Goal: Task Accomplishment & Management: Complete application form

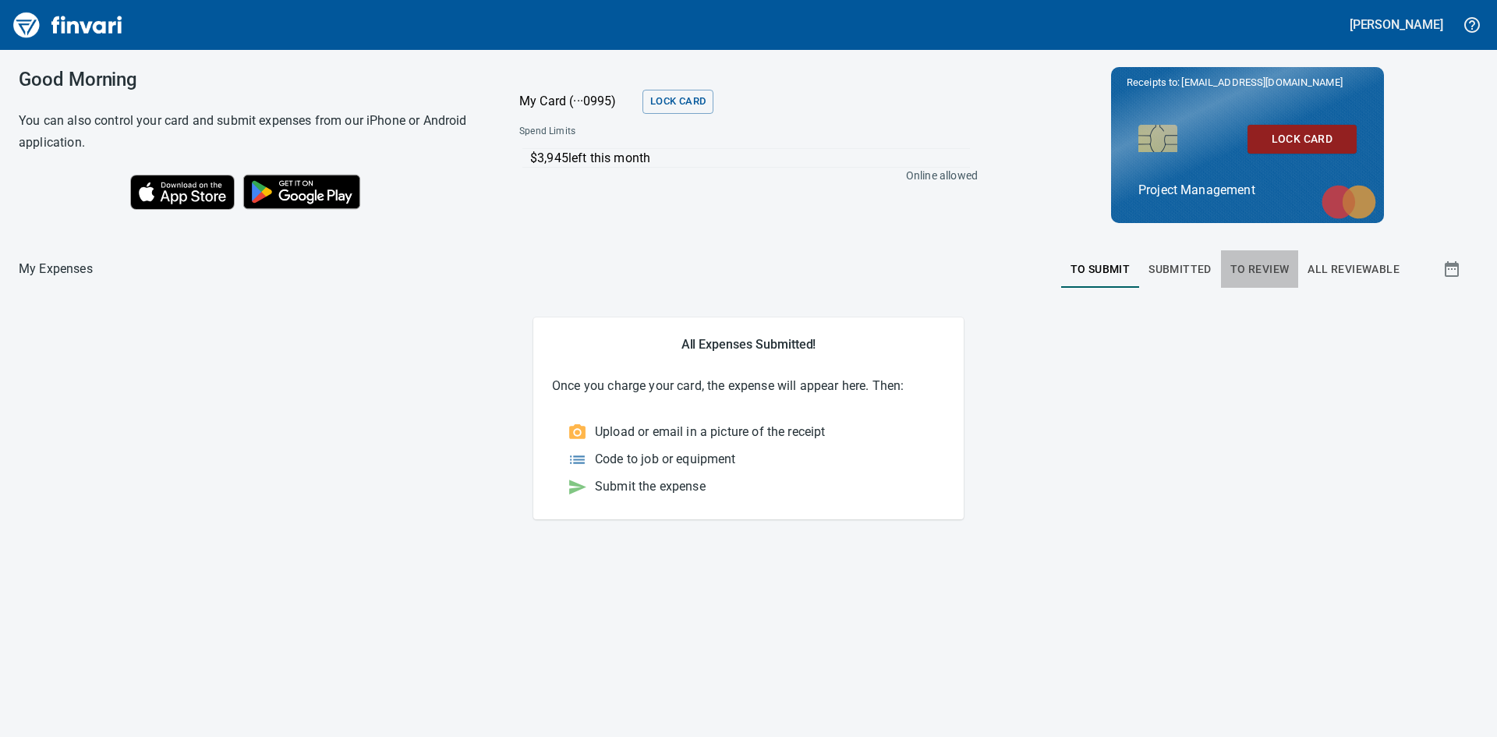
click at [1249, 265] on span "To Review" at bounding box center [1259, 269] width 59 height 19
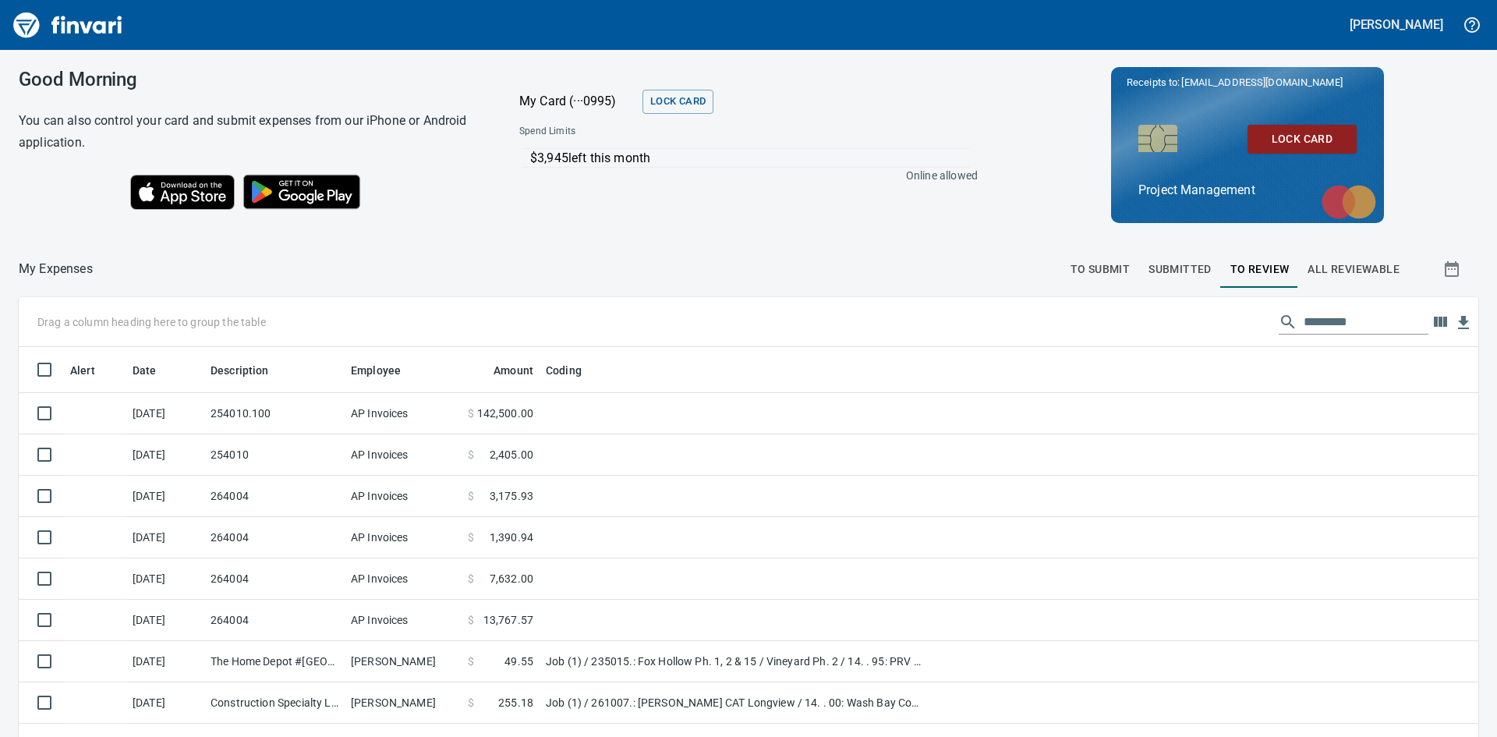
scroll to position [554, 1424]
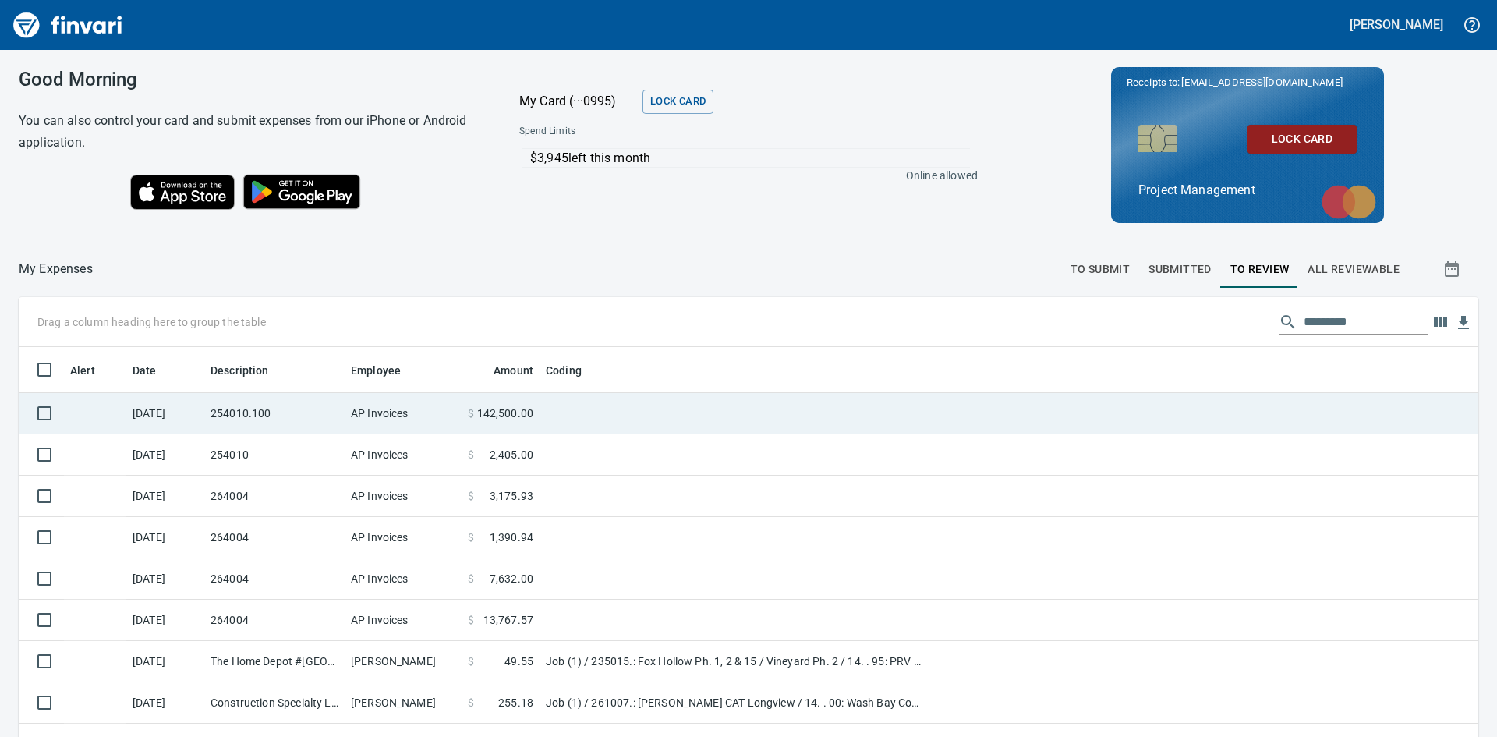
click at [292, 413] on td "254010.100" at bounding box center [274, 413] width 140 height 41
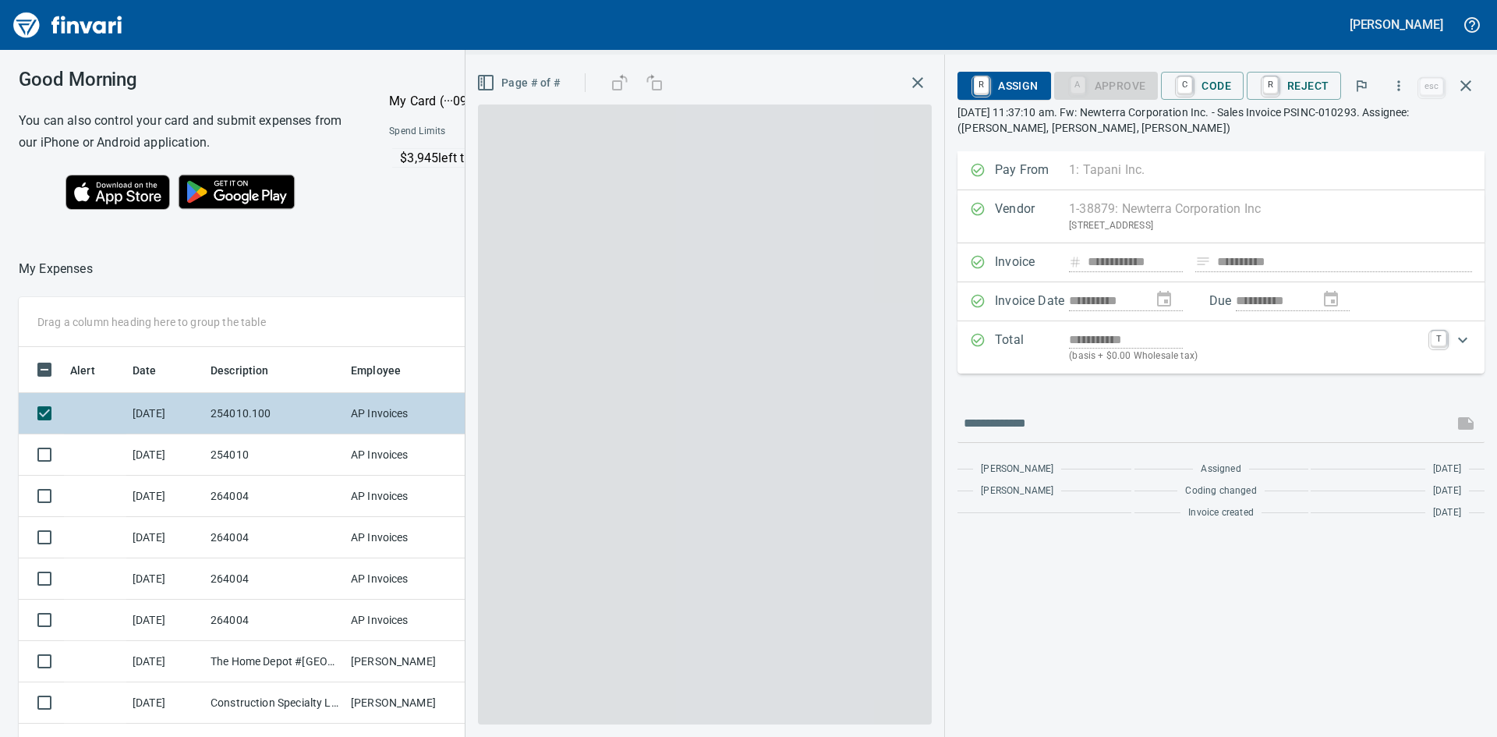
scroll to position [554, 1035]
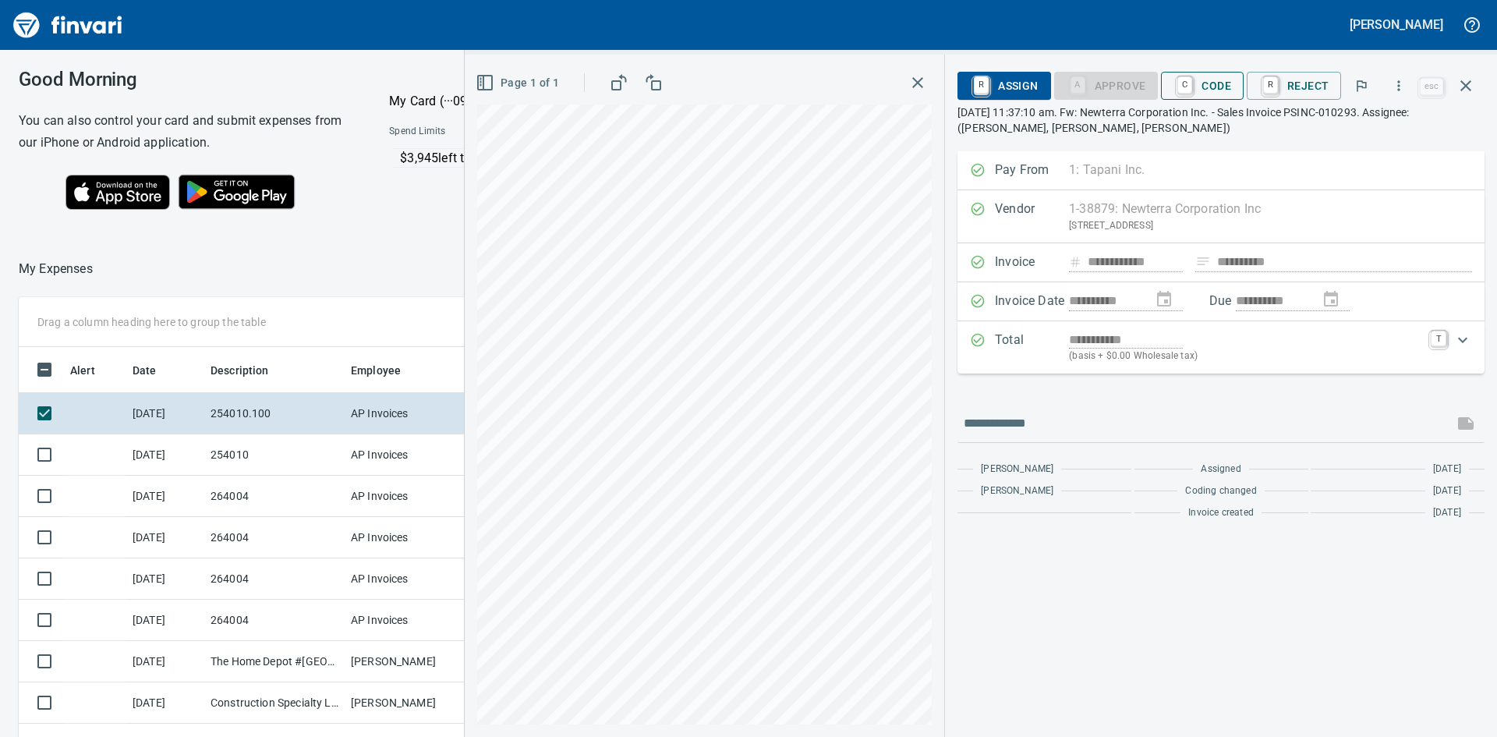
click at [1215, 90] on span "C Code" at bounding box center [1202, 86] width 58 height 27
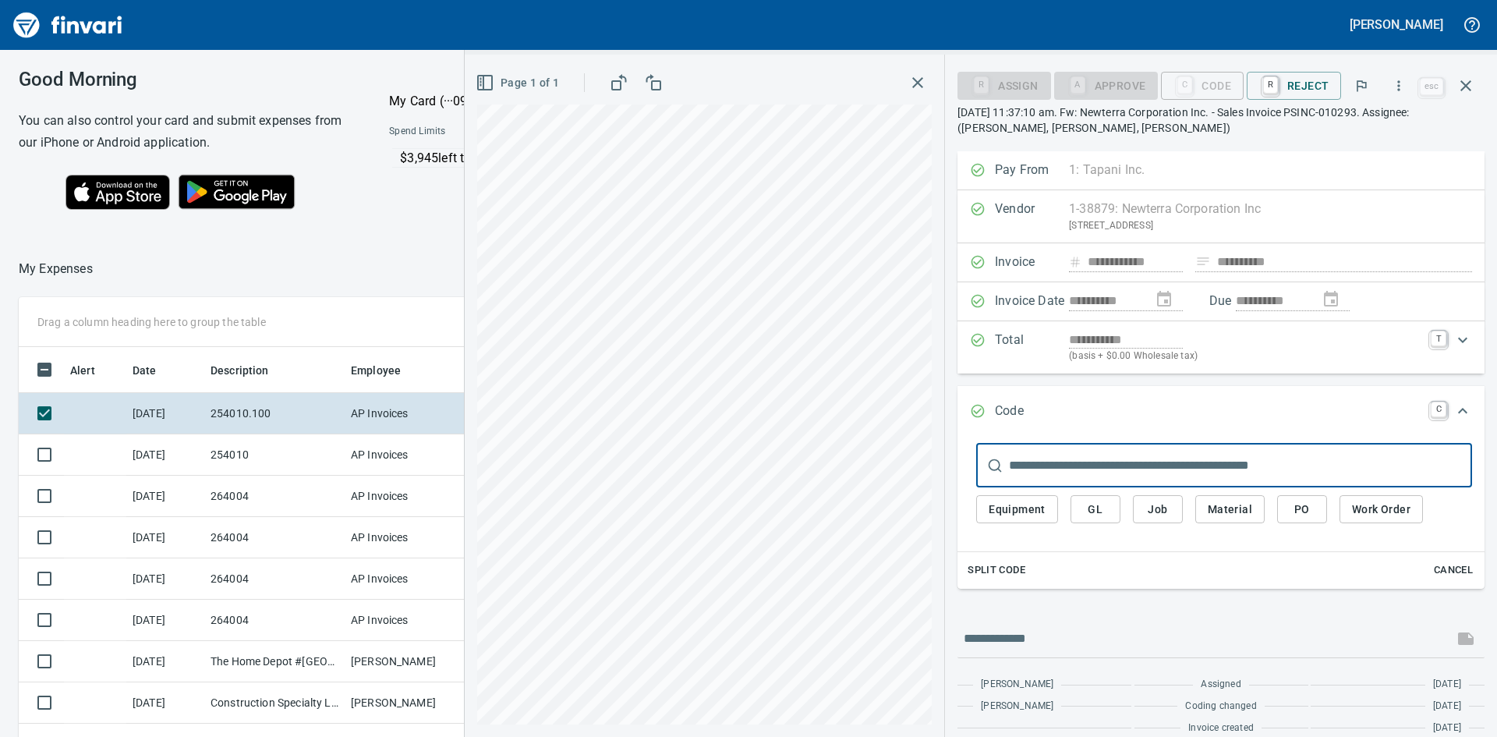
click at [1166, 509] on span "Job" at bounding box center [1157, 509] width 25 height 19
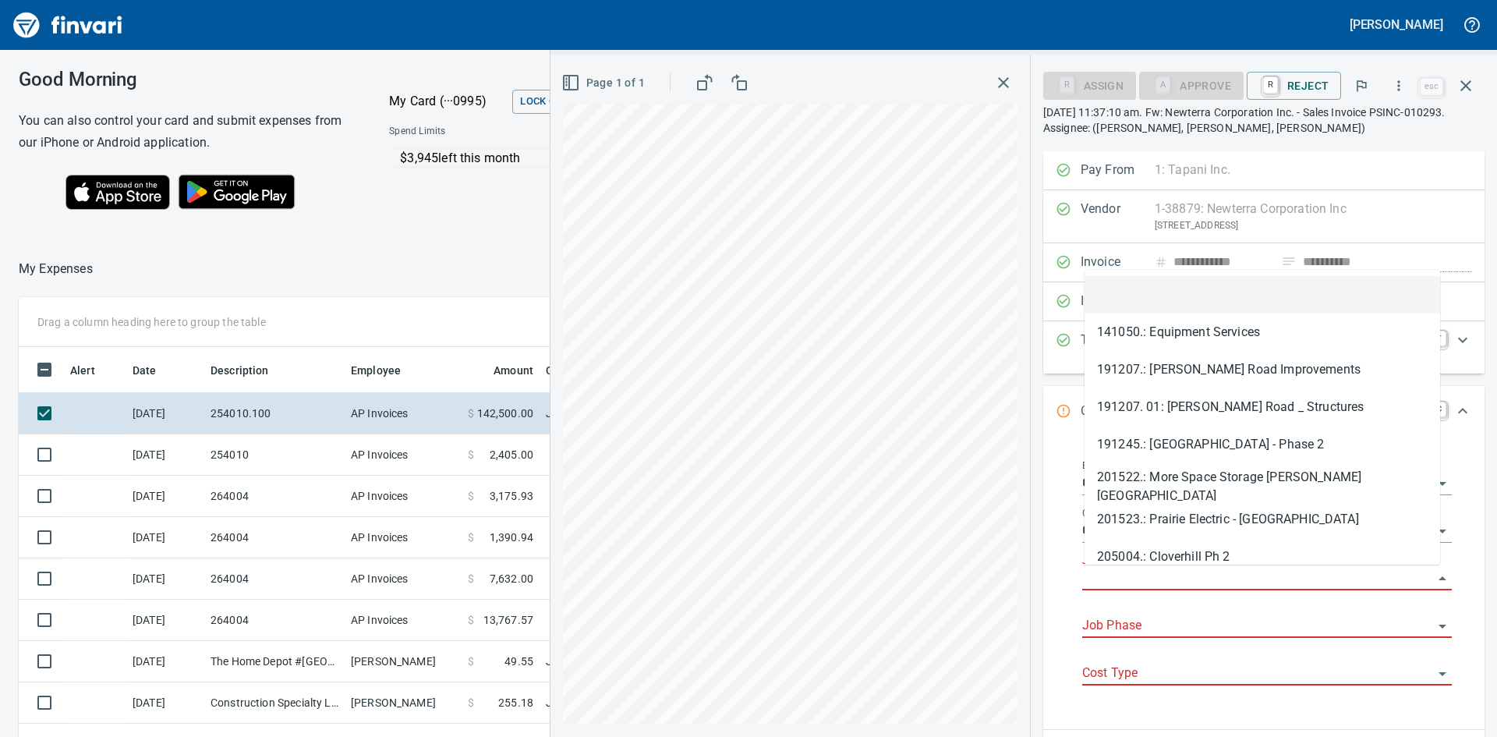
click at [1141, 576] on input "Job" at bounding box center [1257, 579] width 351 height 22
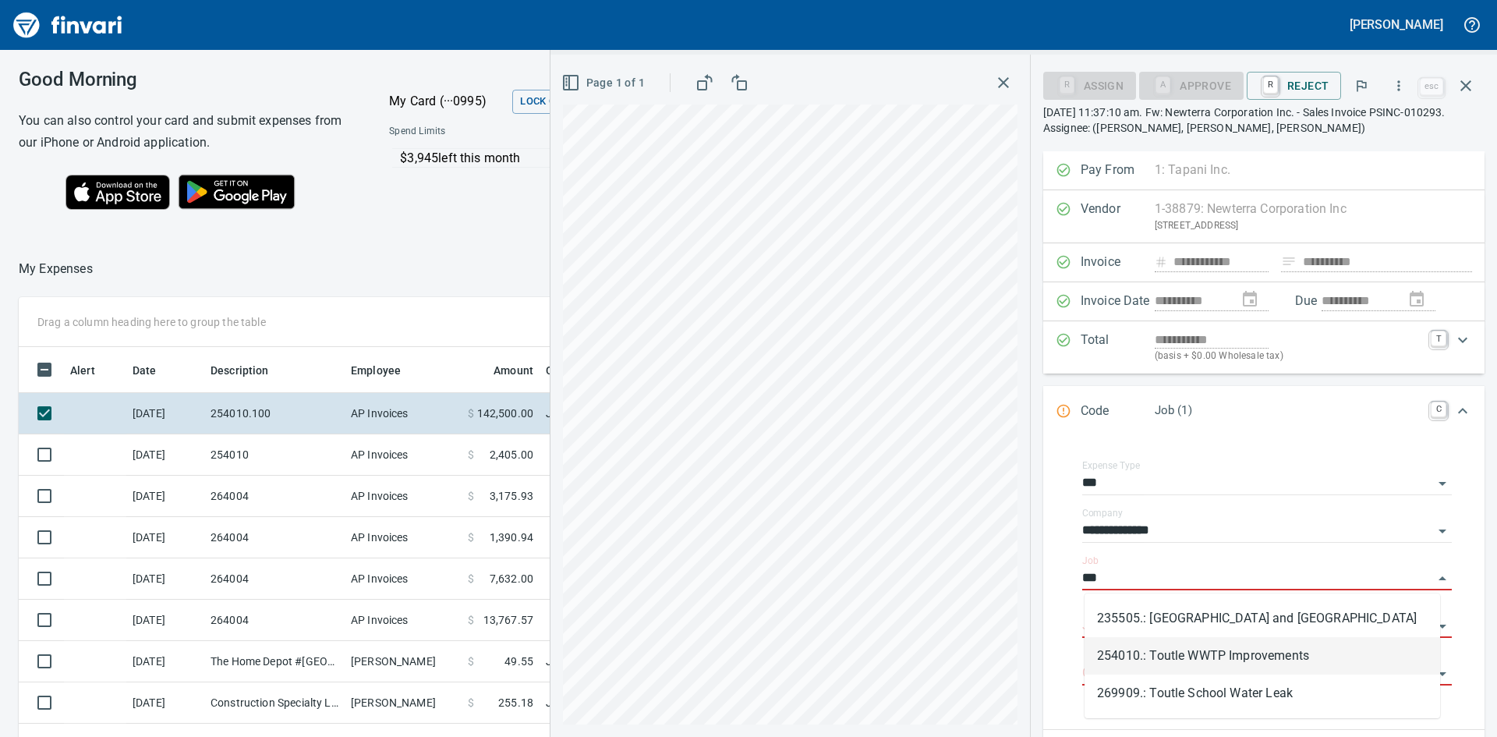
click at [1155, 662] on li "254010.: Toutle WWTP Improvements" at bounding box center [1261, 655] width 355 height 37
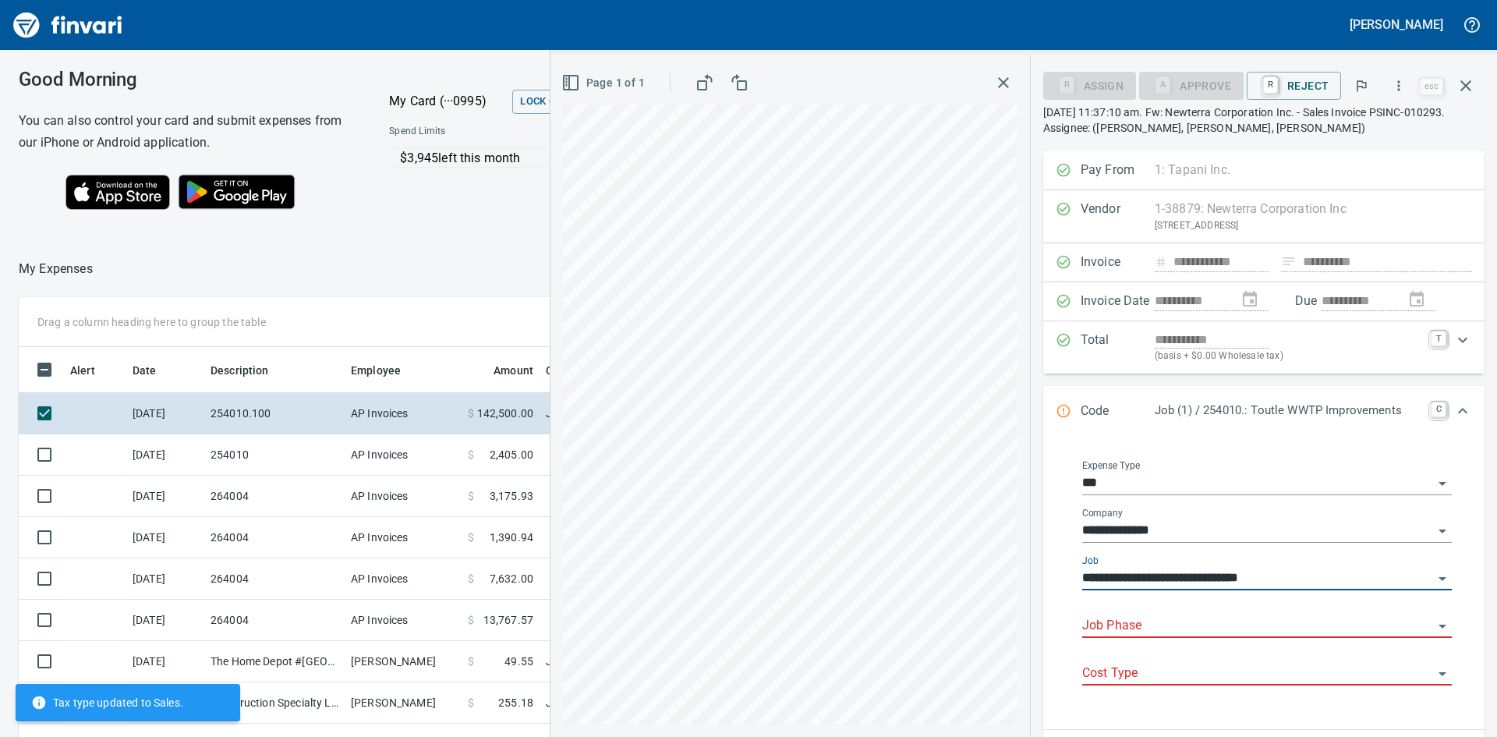
type input "**********"
click at [1161, 627] on input "Job Phase" at bounding box center [1257, 626] width 351 height 22
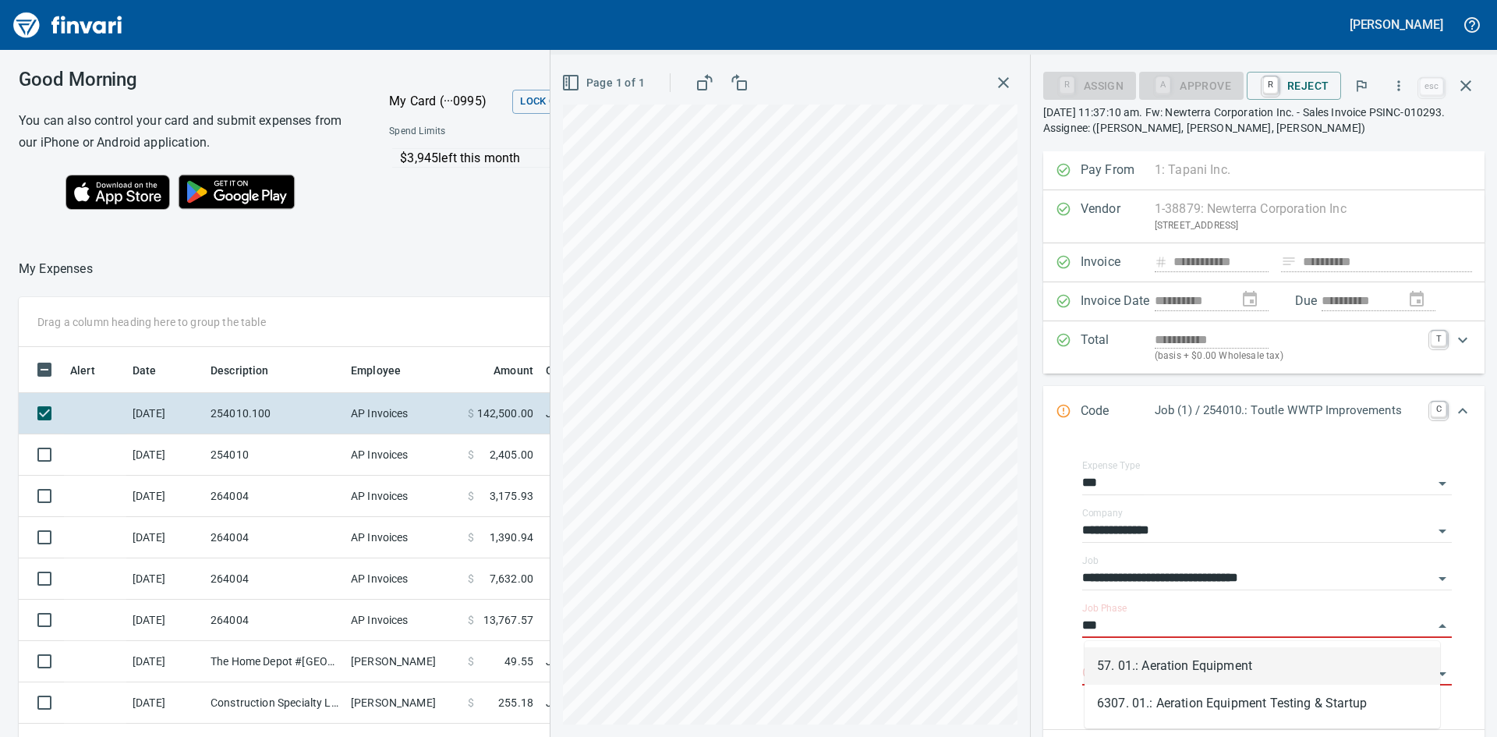
click at [1227, 665] on li "57. 01.: Aeration Equipment" at bounding box center [1261, 665] width 355 height 37
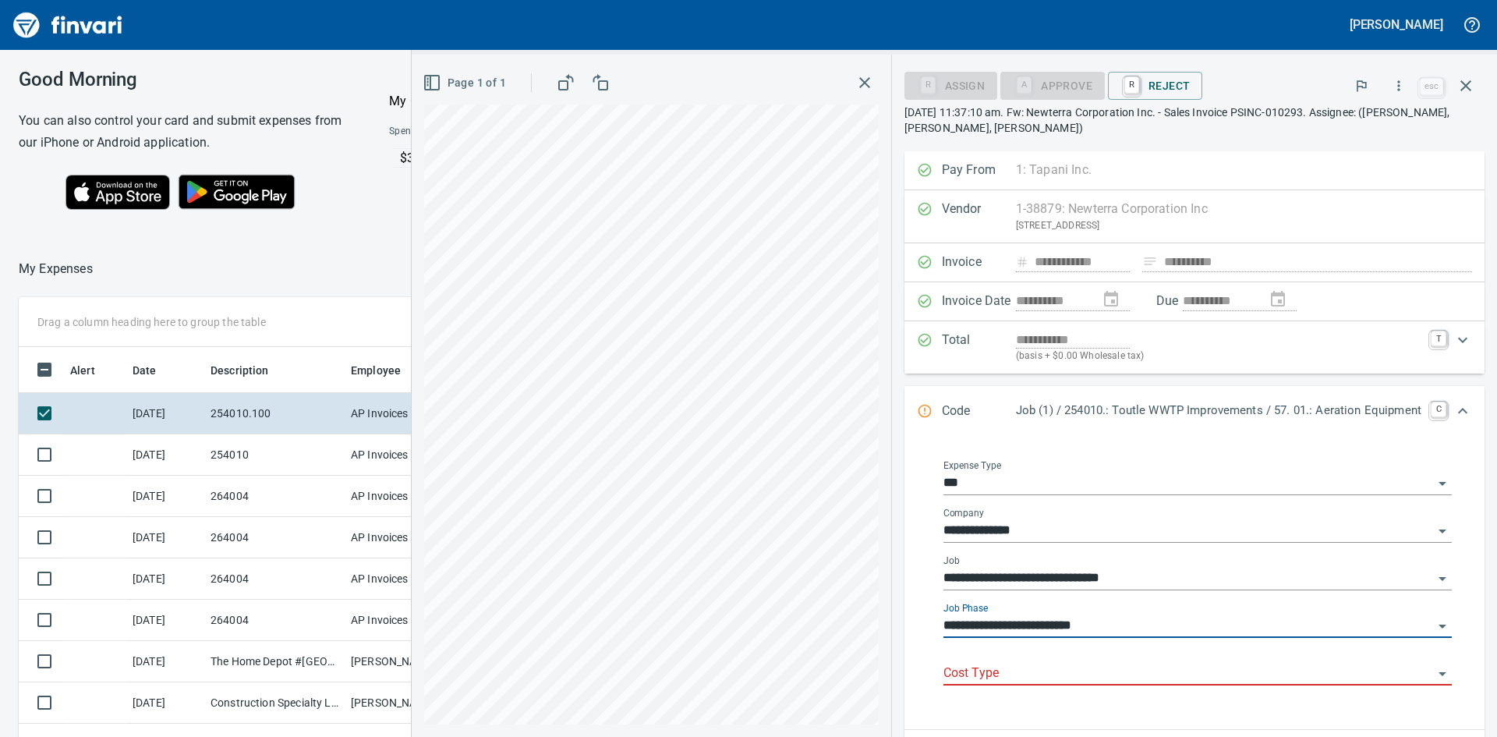
click at [1062, 661] on div "Cost Type" at bounding box center [1197, 667] width 508 height 35
type input "**********"
click at [1031, 674] on input "Cost Type" at bounding box center [1188, 674] width 490 height 22
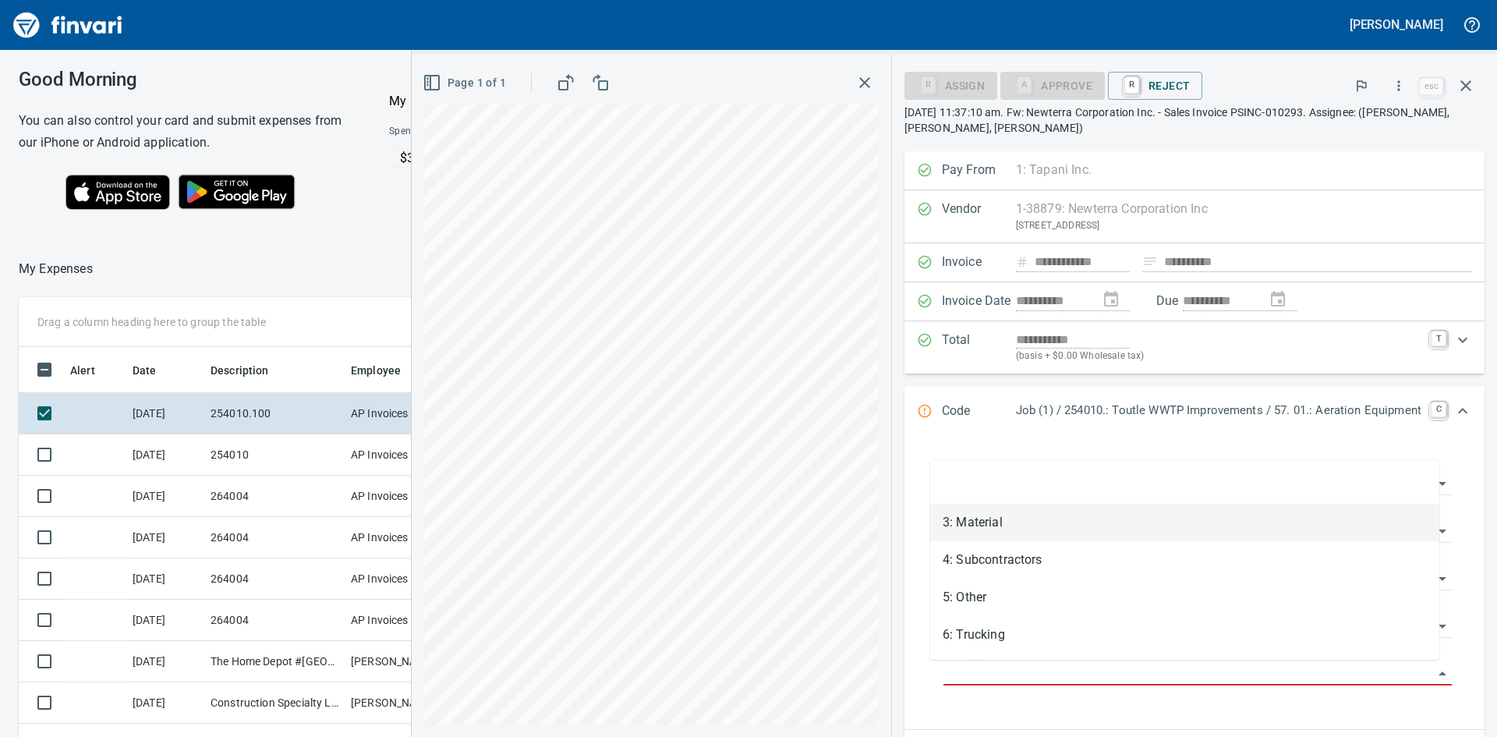
click at [1010, 525] on li "3: Material" at bounding box center [1184, 522] width 509 height 37
type input "**********"
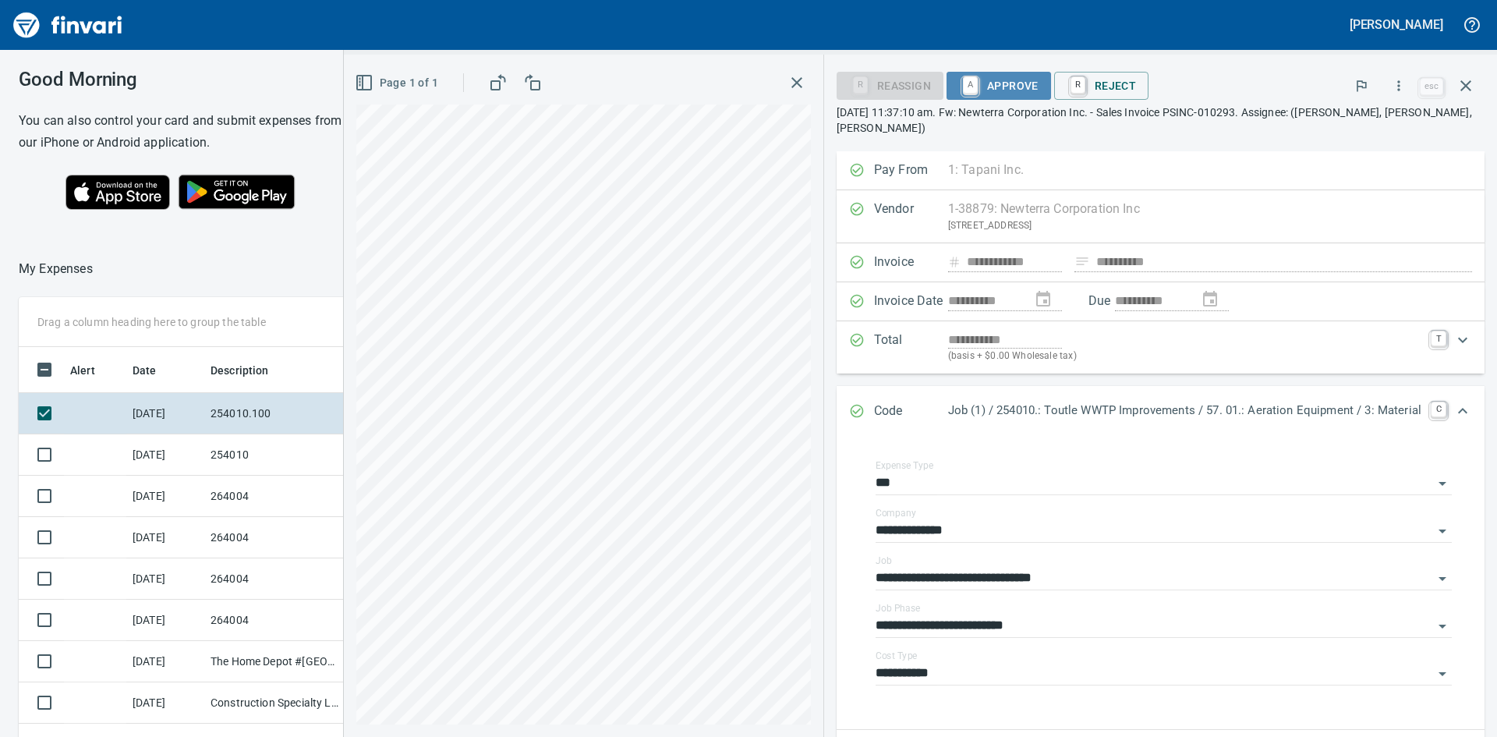
click at [987, 85] on span "A Approve" at bounding box center [999, 86] width 80 height 27
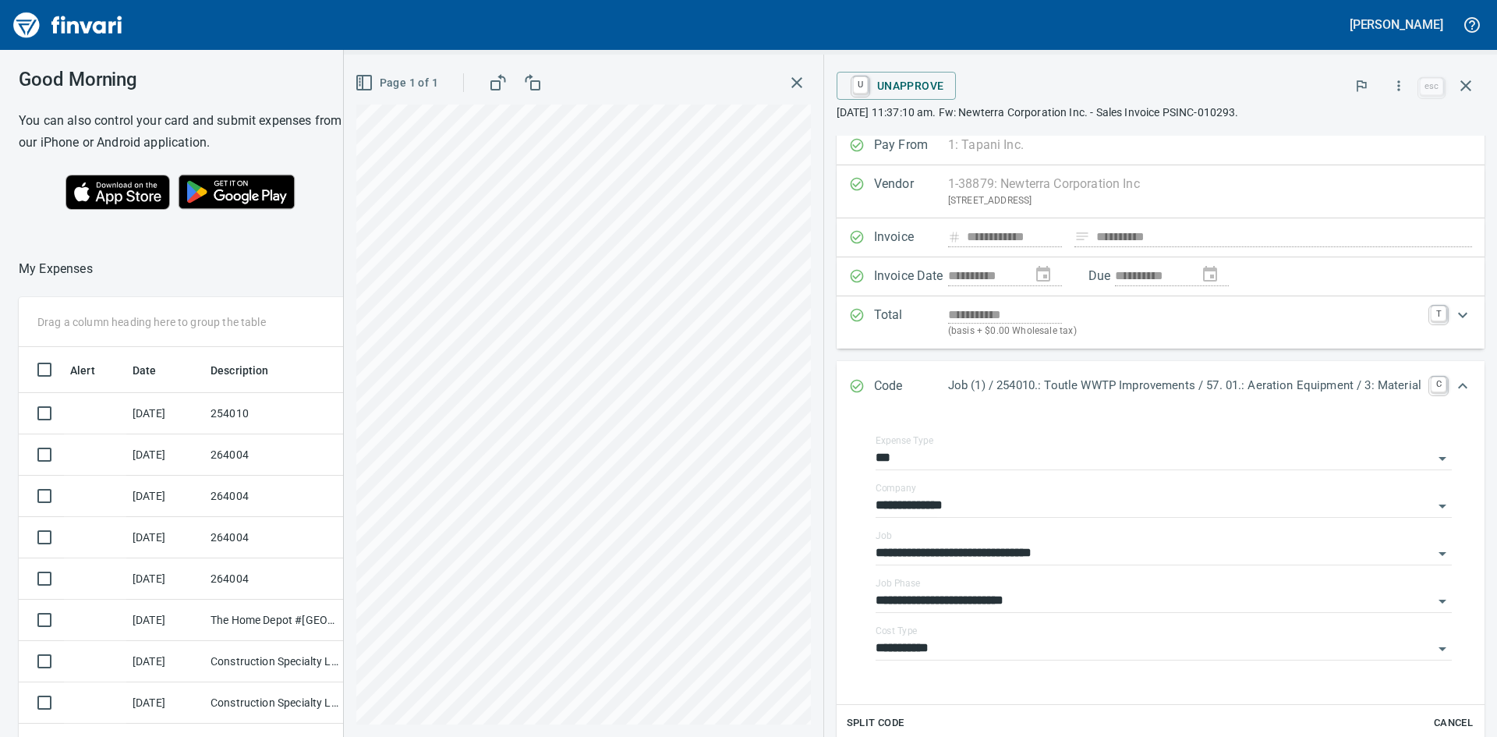
scroll to position [0, 0]
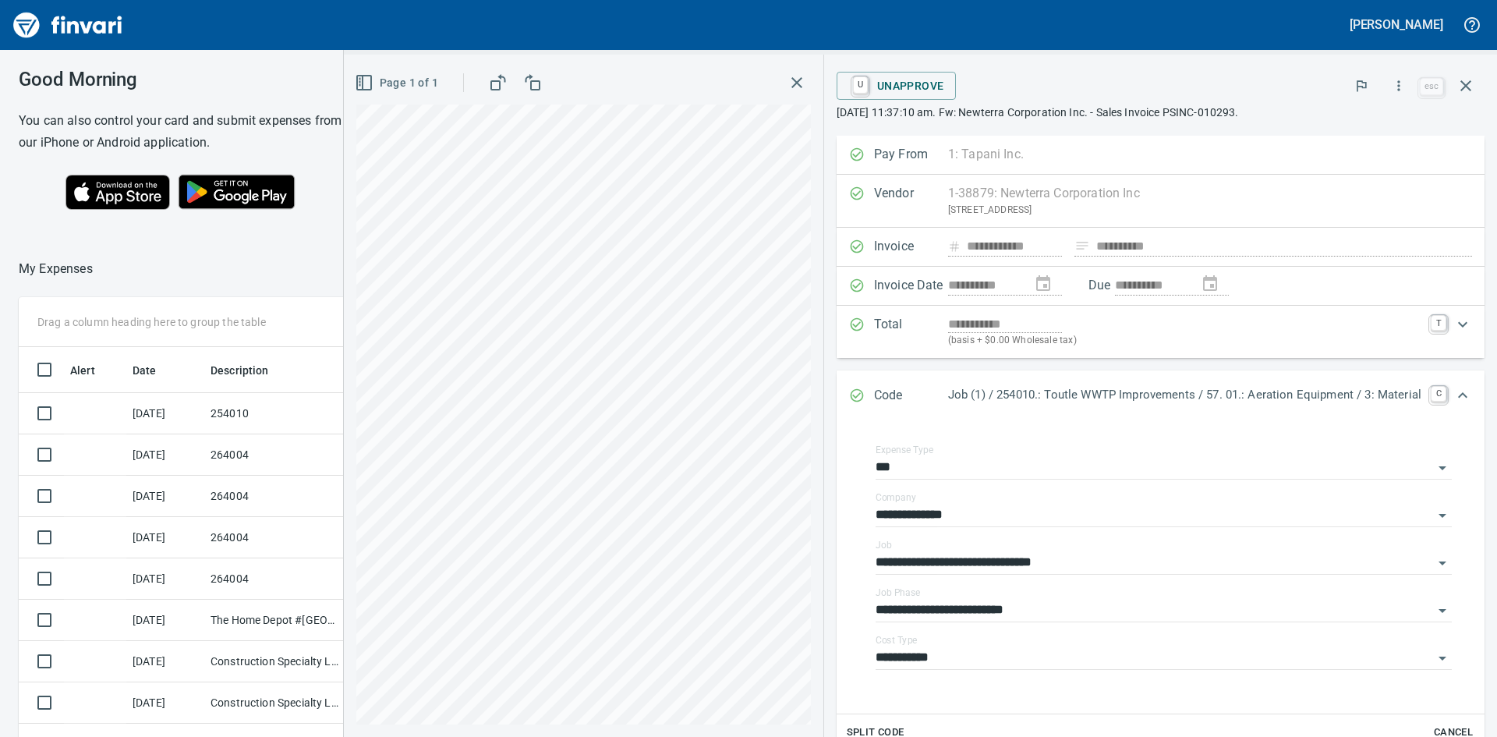
click at [787, 75] on icon "button" at bounding box center [796, 82] width 19 height 19
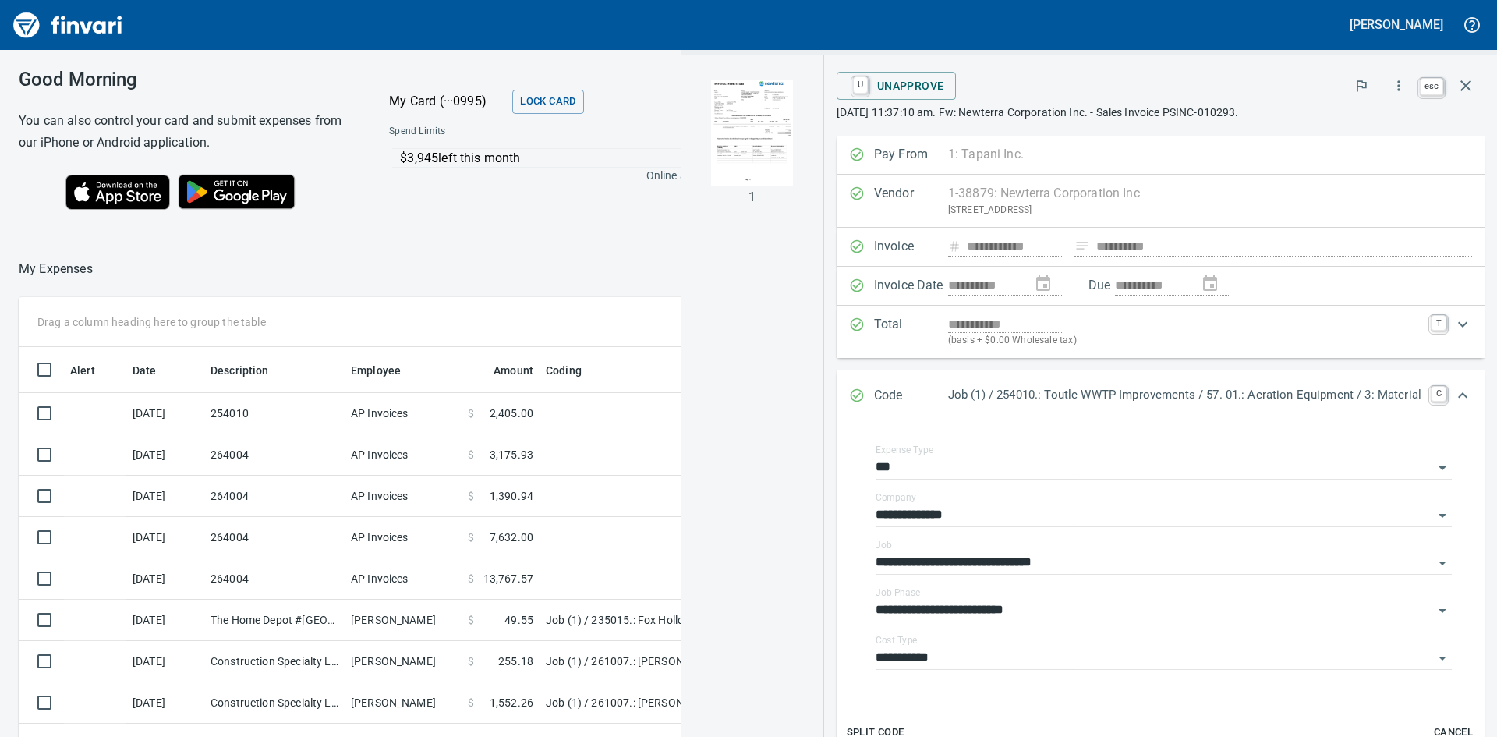
scroll to position [554, 1035]
click at [1466, 90] on icon "button" at bounding box center [1465, 85] width 19 height 19
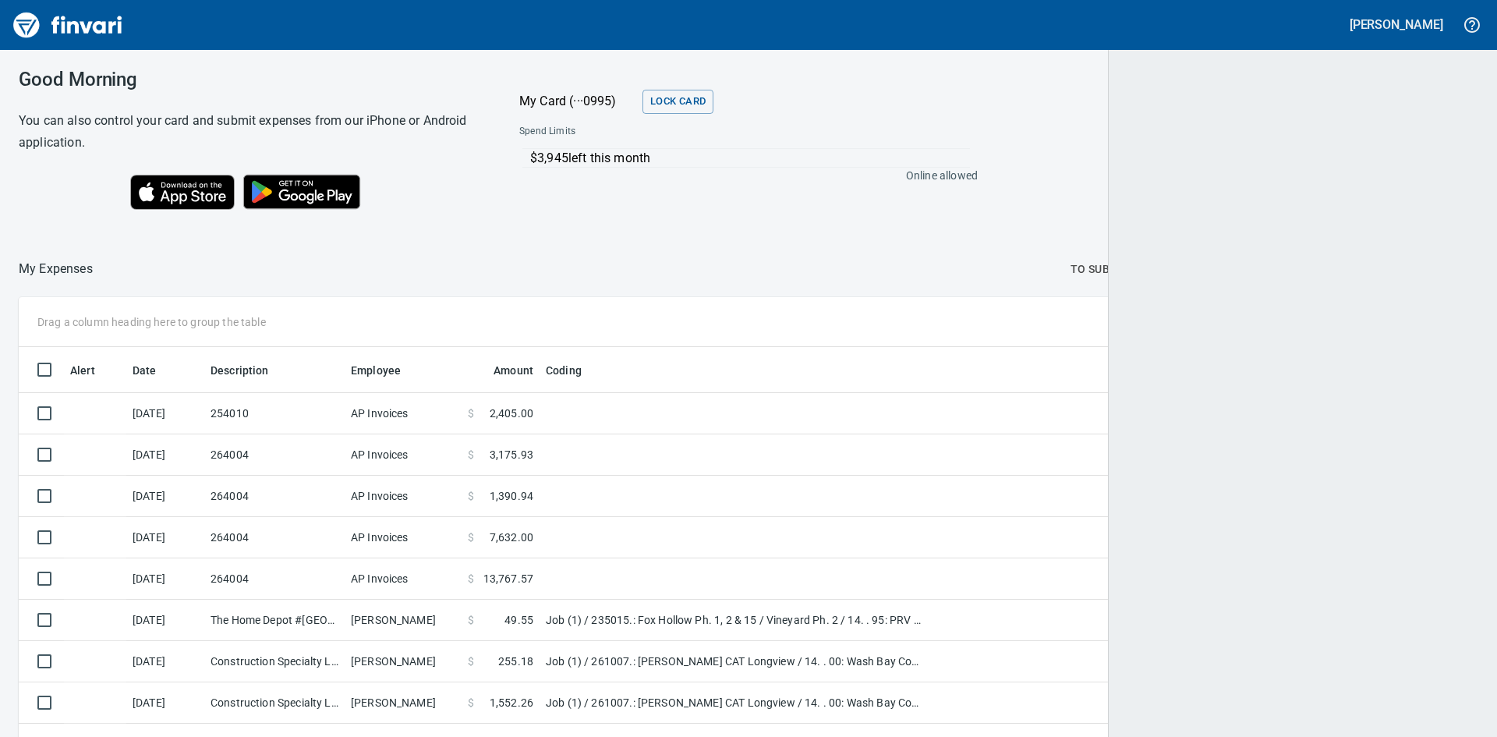
scroll to position [554, 1424]
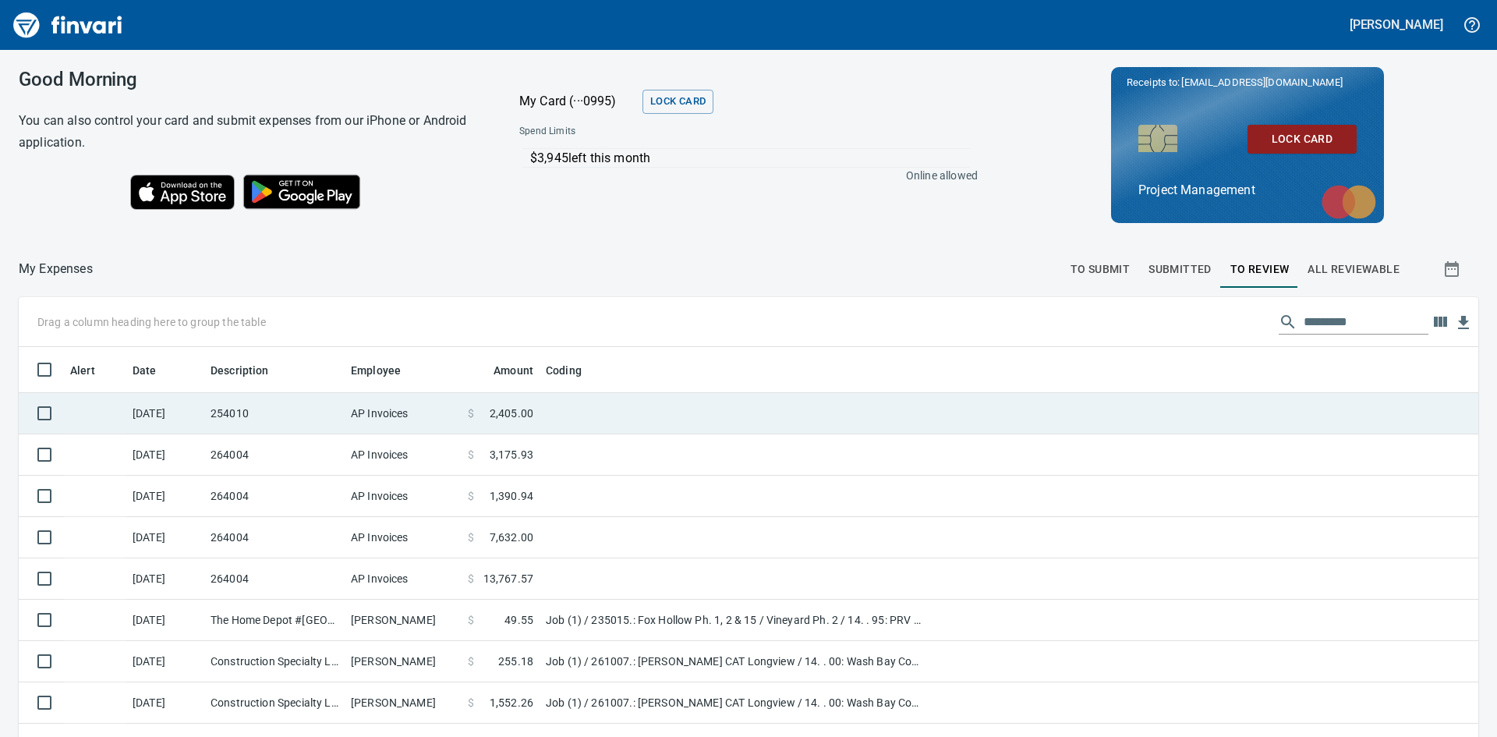
click at [285, 416] on td "254010" at bounding box center [274, 413] width 140 height 41
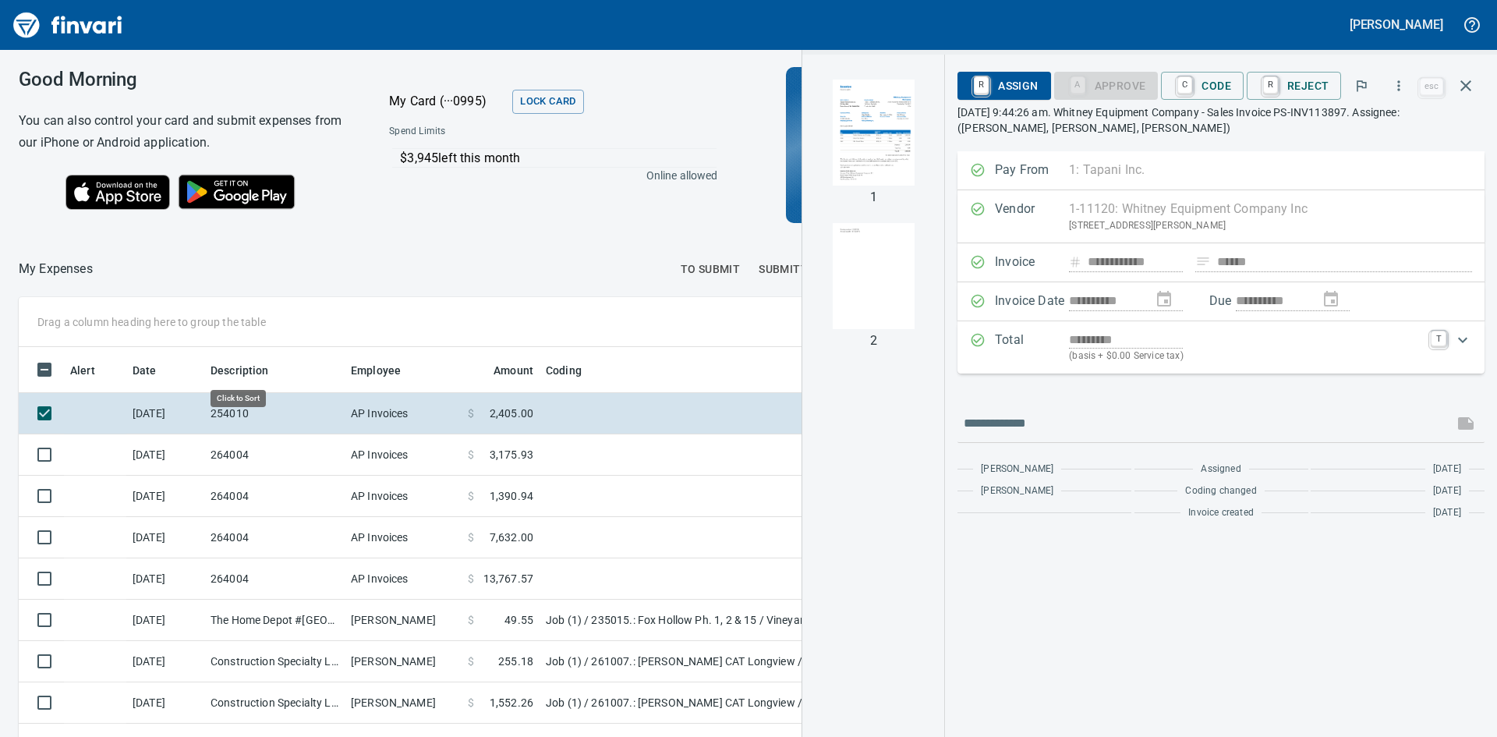
scroll to position [554, 1035]
click at [878, 167] on img "button" at bounding box center [873, 133] width 106 height 106
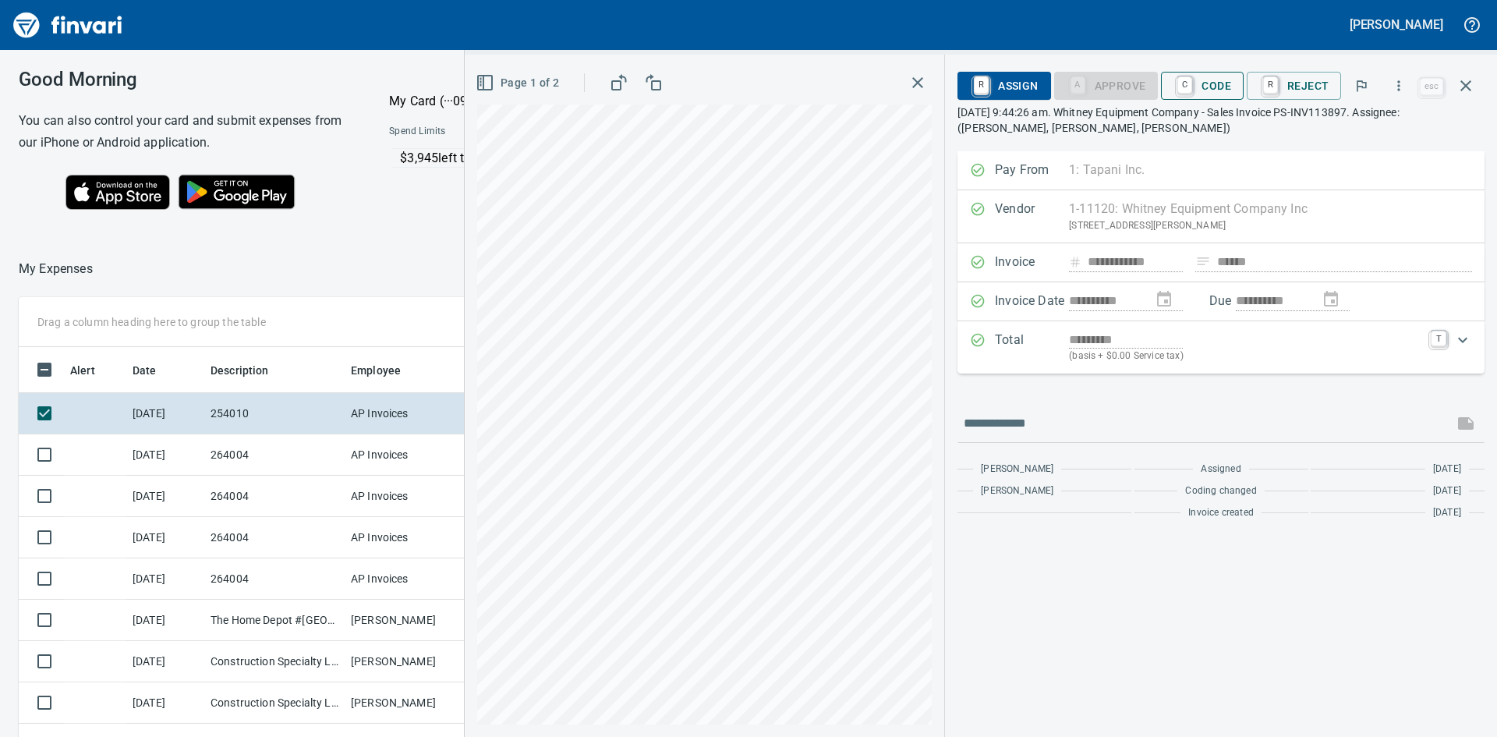
click at [1198, 85] on span "C Code" at bounding box center [1202, 86] width 58 height 27
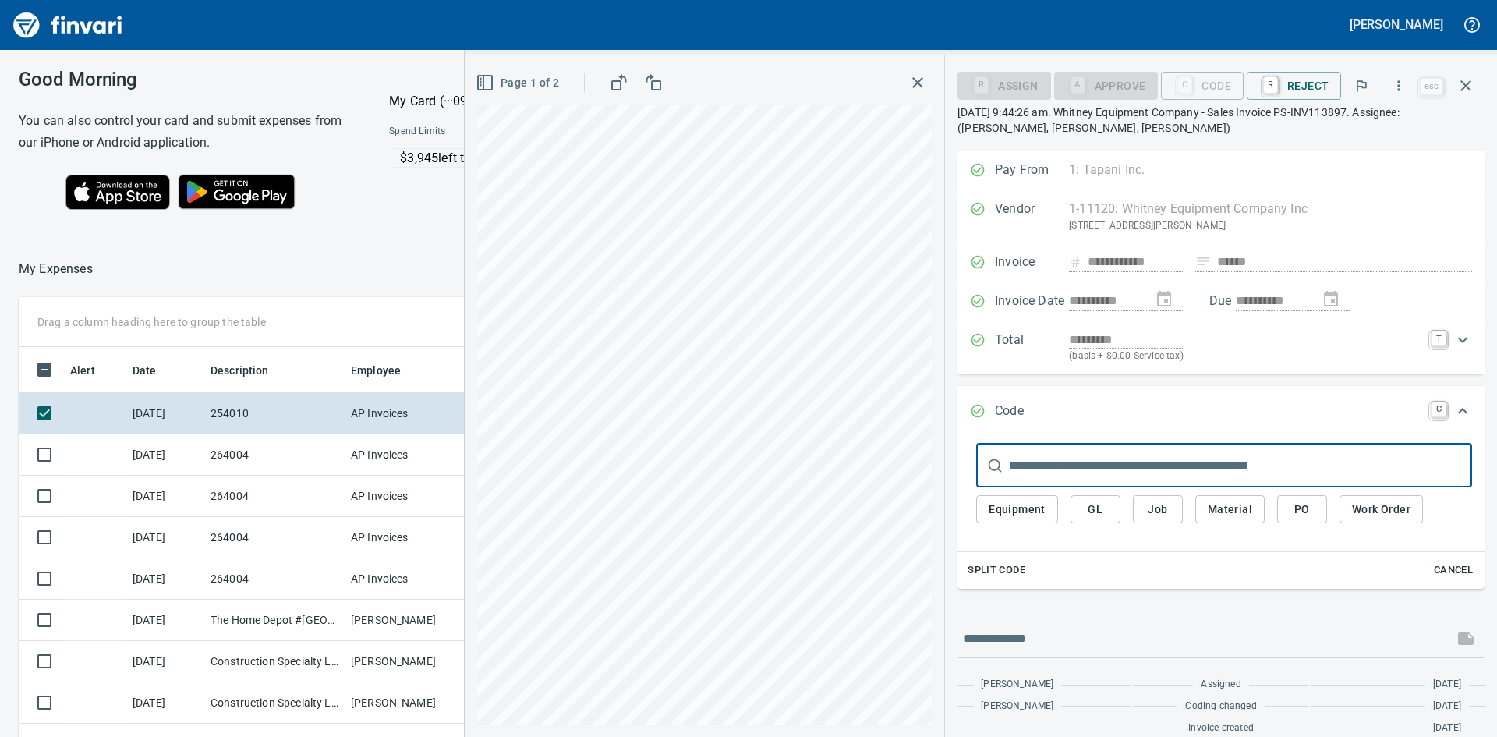
click at [1158, 504] on span "Job" at bounding box center [1157, 509] width 25 height 19
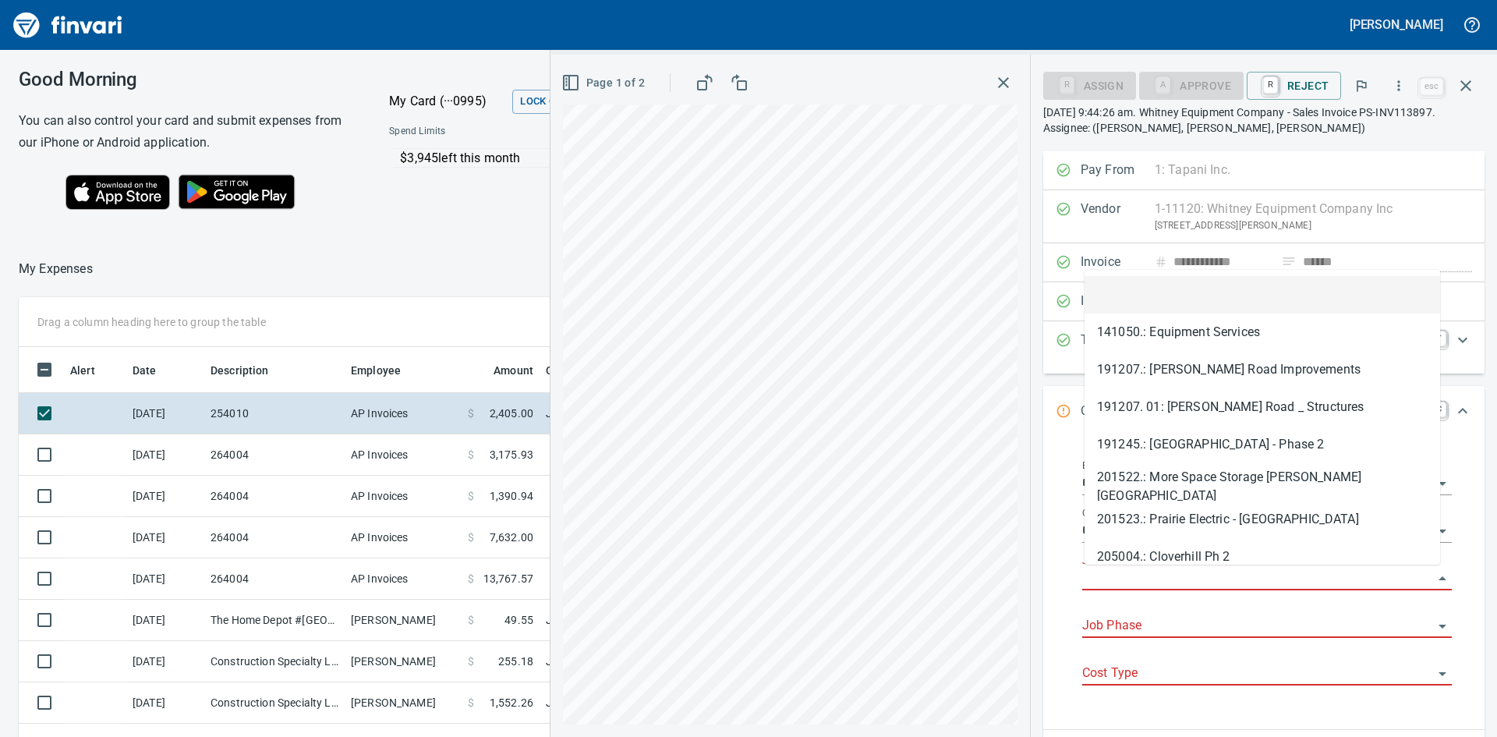
click at [1158, 570] on input "Job" at bounding box center [1257, 579] width 351 height 22
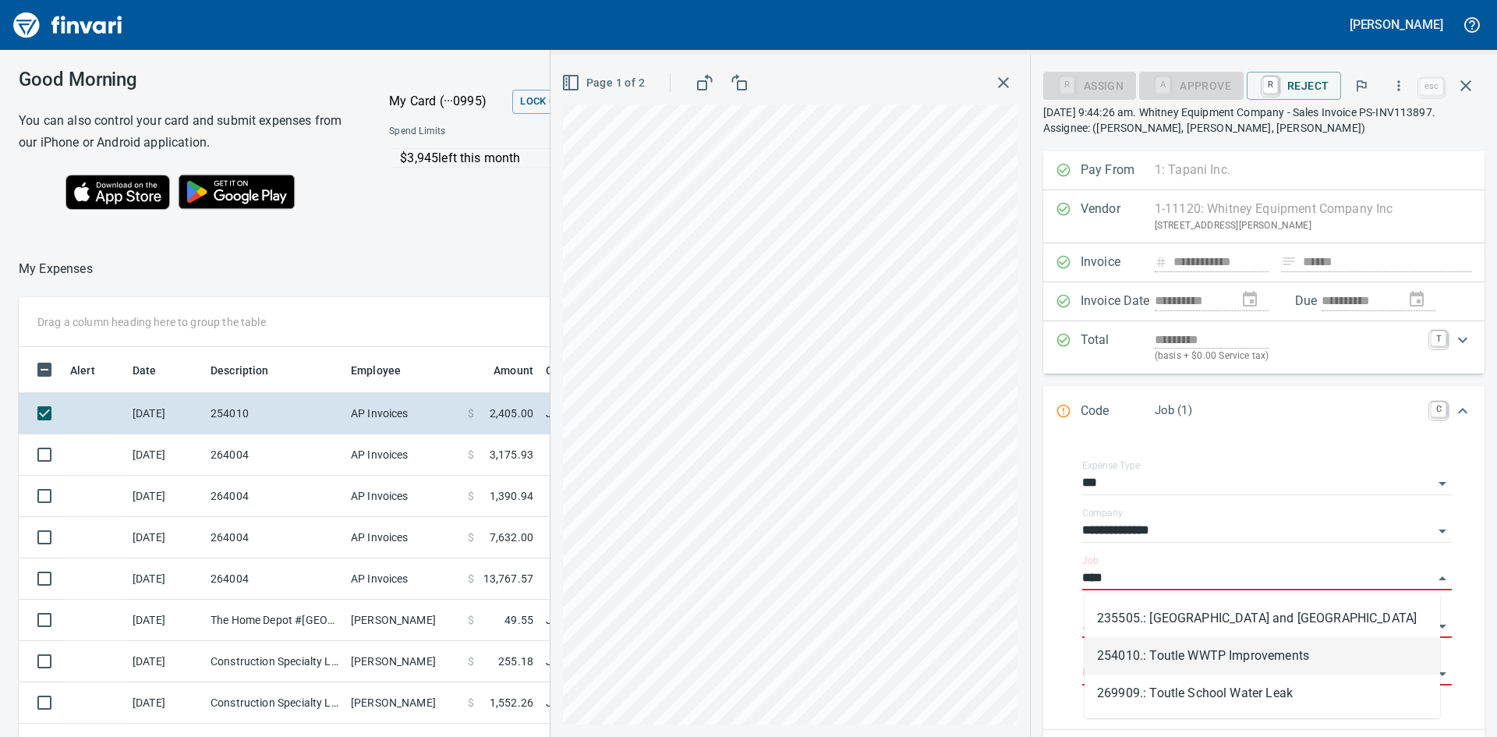
click at [1191, 653] on li "254010.: Toutle WWTP Improvements" at bounding box center [1261, 655] width 355 height 37
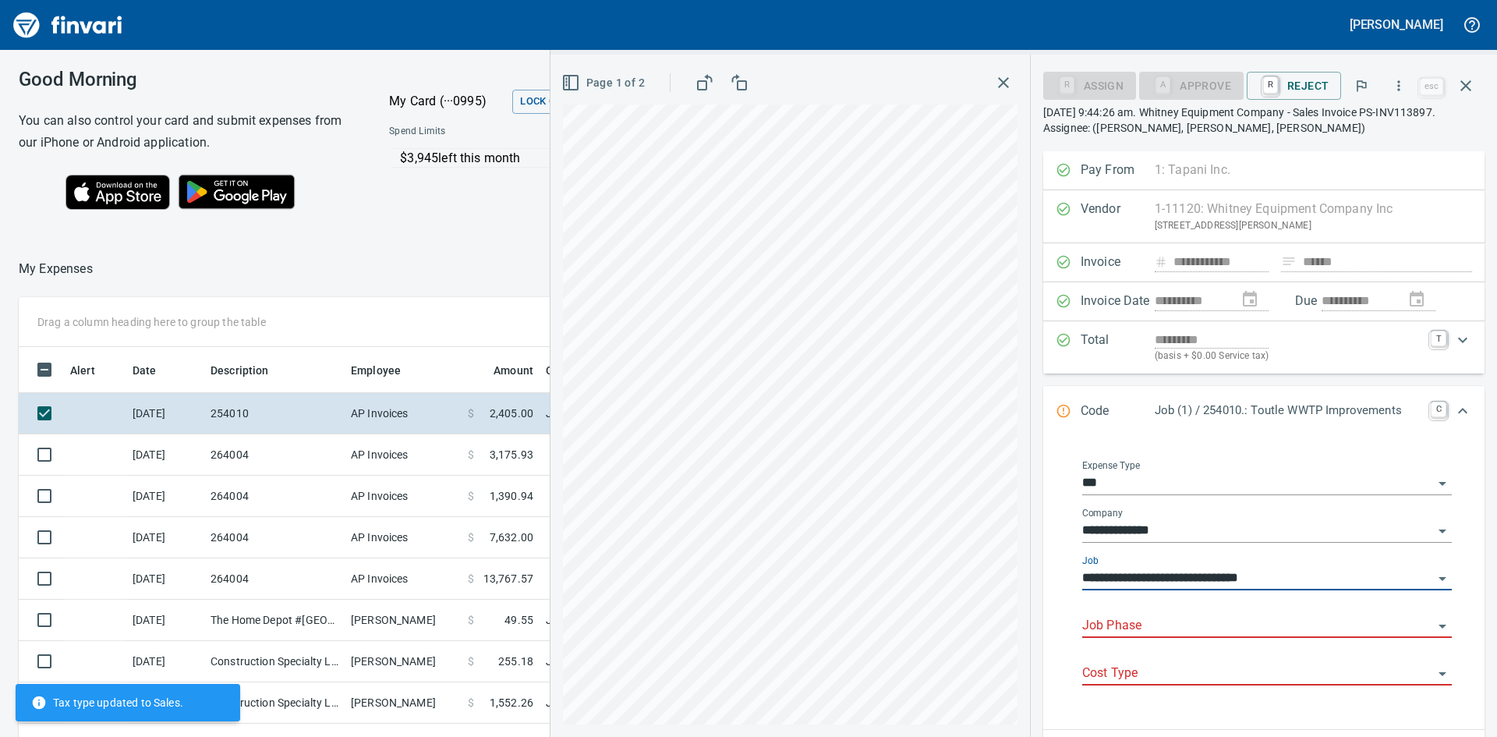
type input "**********"
click at [1188, 628] on input "Job Phase" at bounding box center [1257, 626] width 351 height 22
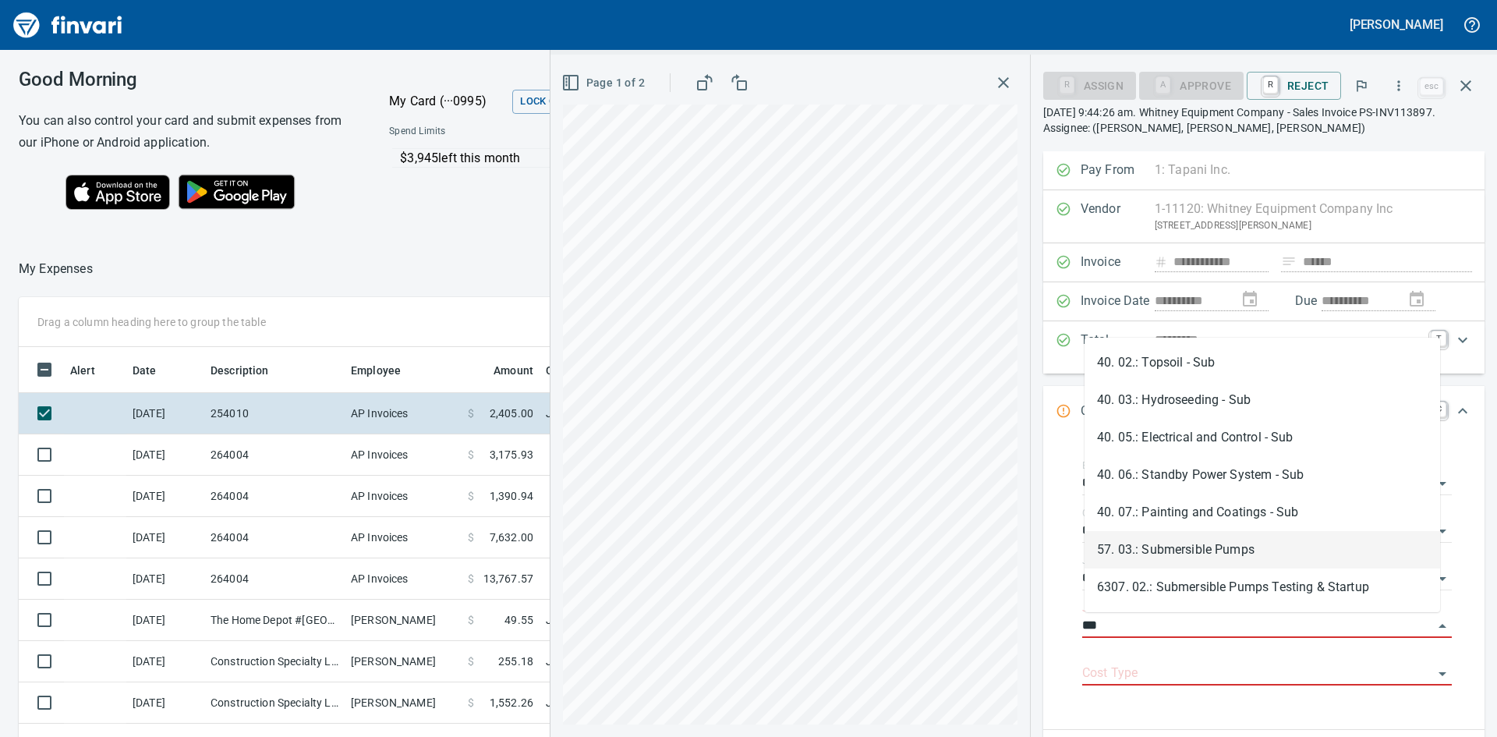
click at [1201, 550] on li "57. 03.: Submersible Pumps" at bounding box center [1261, 549] width 355 height 37
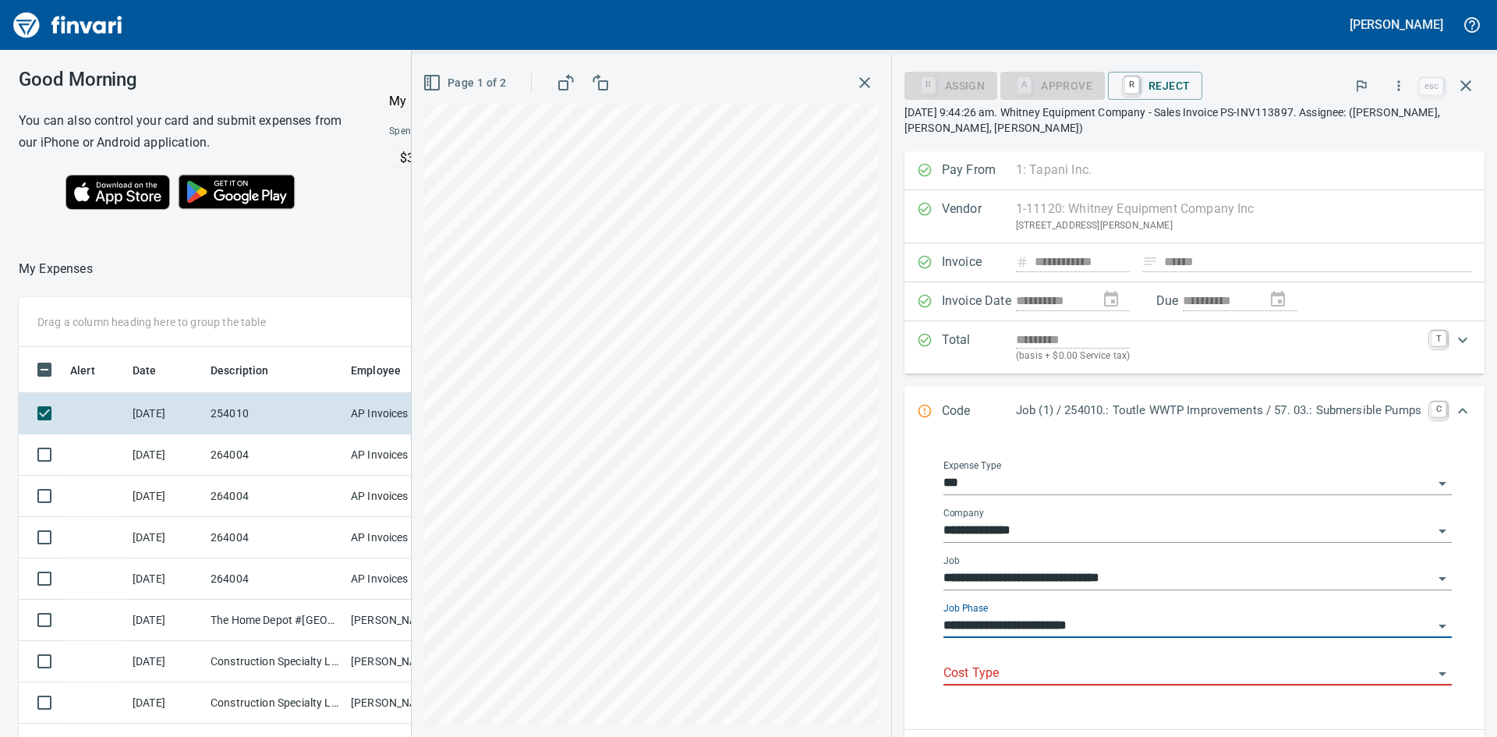
click at [1031, 661] on div "Cost Type" at bounding box center [1197, 667] width 508 height 35
type input "**********"
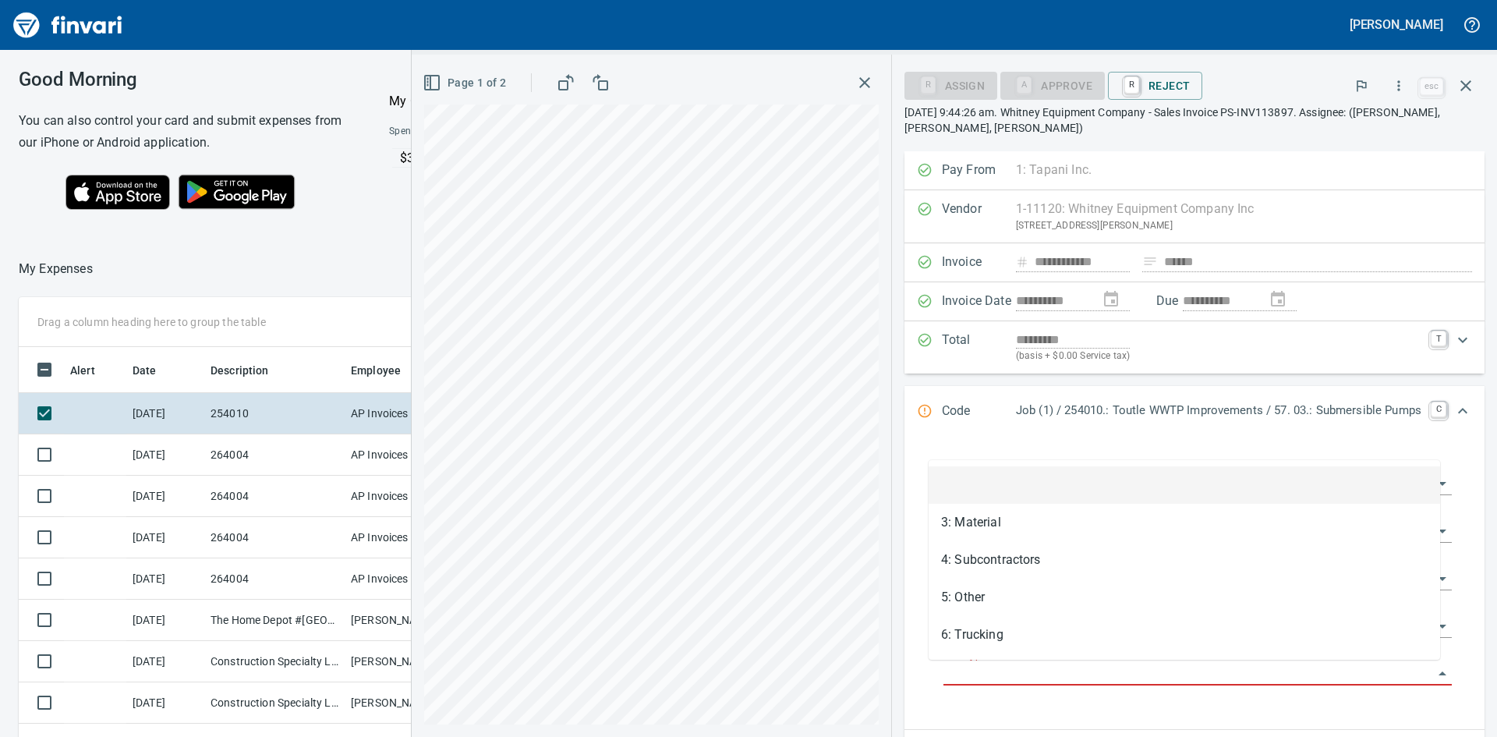
drag, startPoint x: 1006, startPoint y: 668, endPoint x: 975, endPoint y: 675, distance: 31.2
click at [975, 675] on input "Cost Type" at bounding box center [1188, 674] width 490 height 22
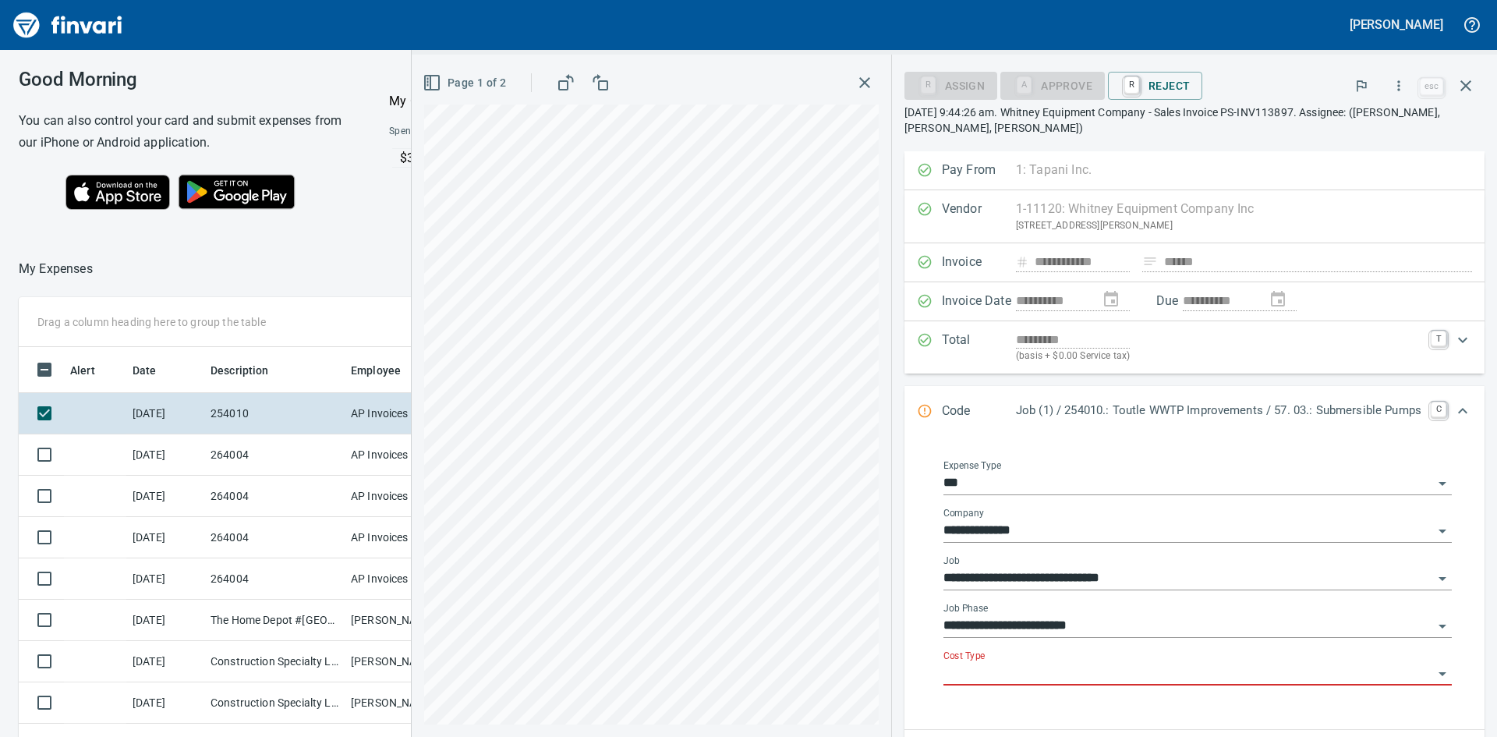
click at [975, 675] on input "Cost Type" at bounding box center [1188, 674] width 490 height 22
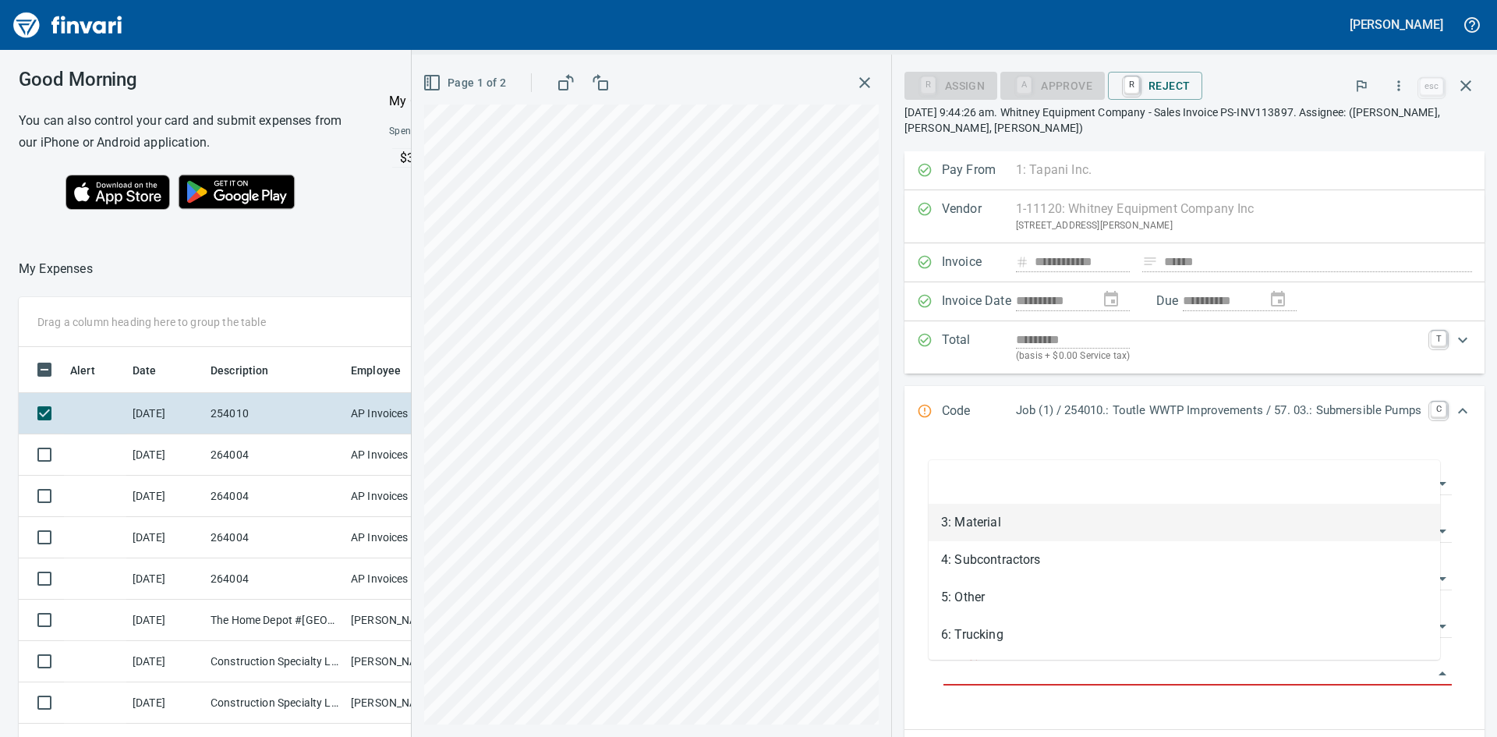
click at [961, 525] on li "3: Material" at bounding box center [1183, 522] width 511 height 37
type input "**********"
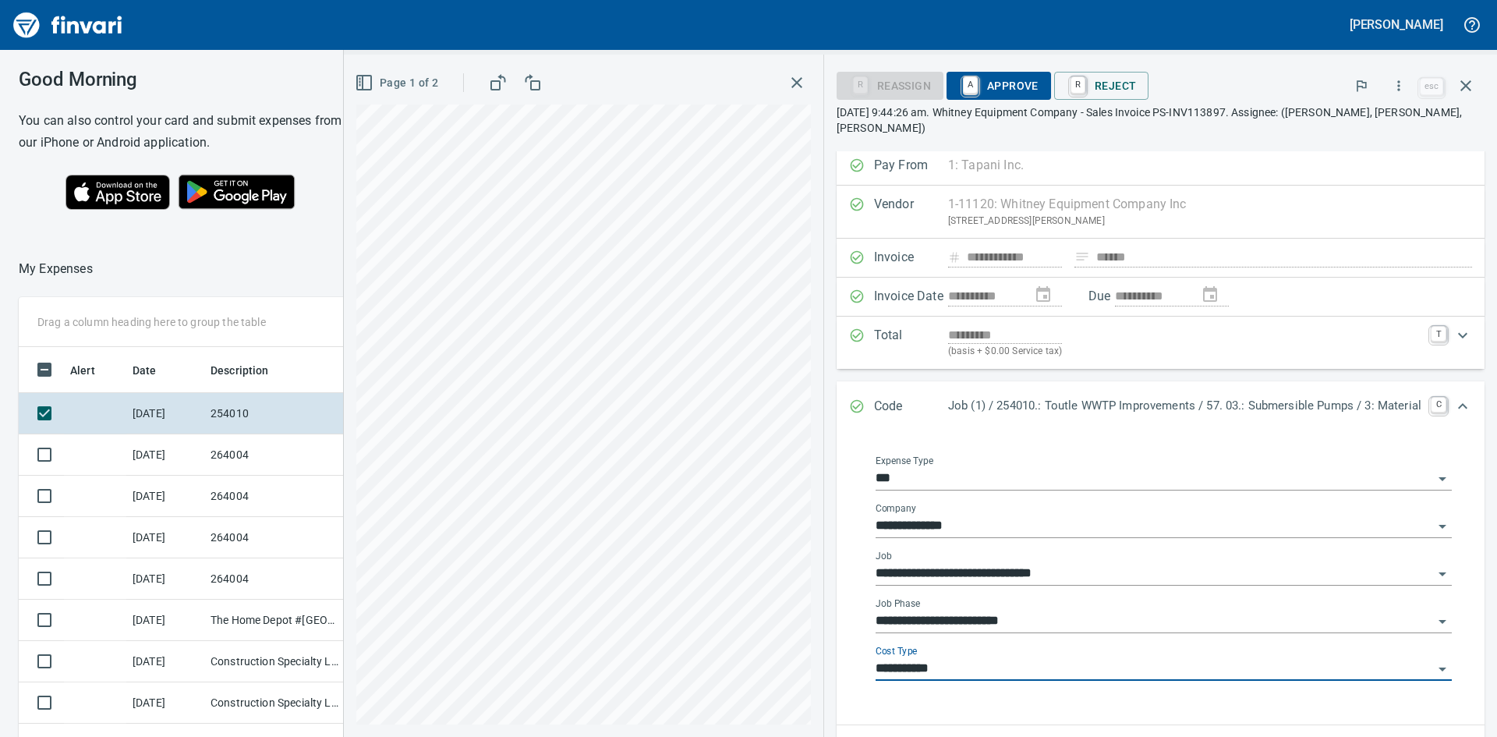
scroll to position [0, 0]
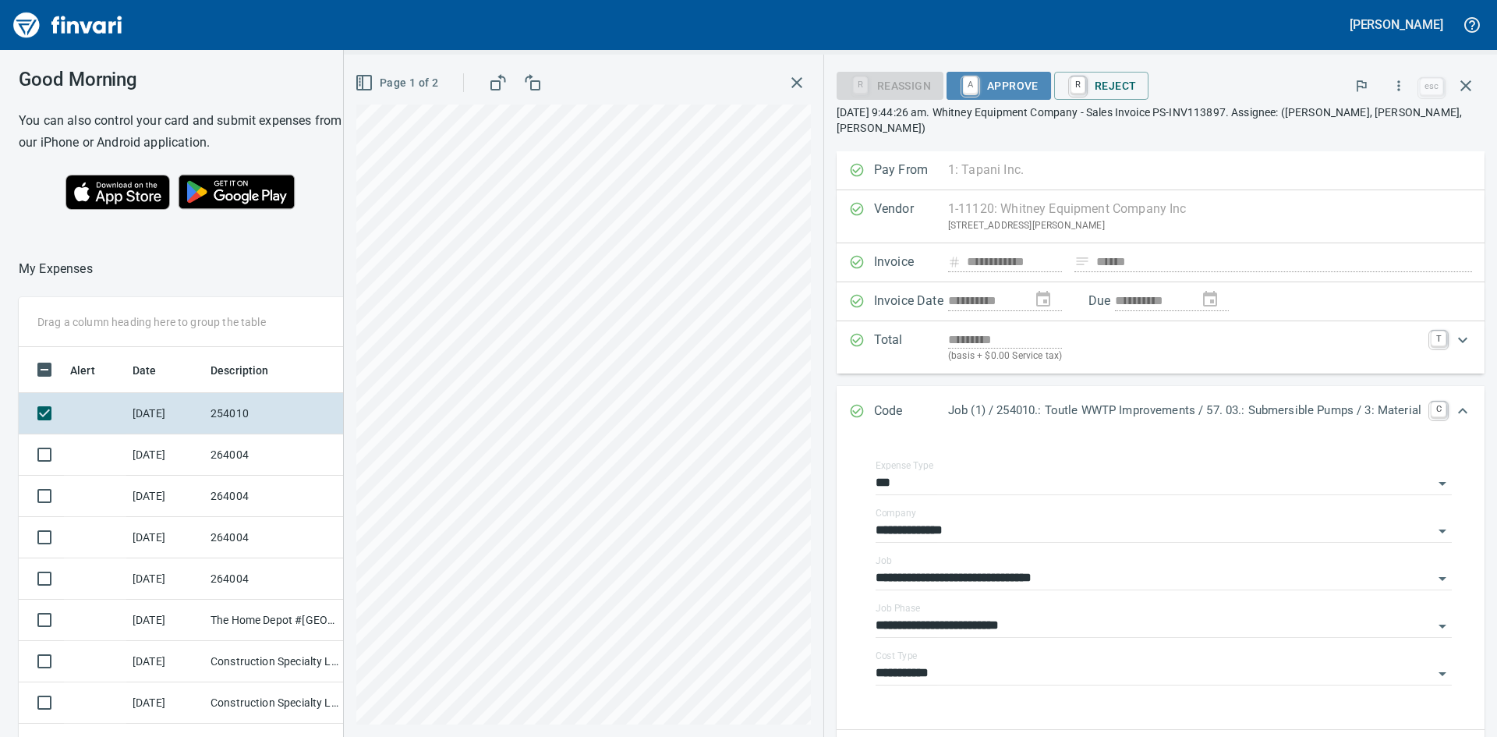
click at [976, 85] on span "A Approve" at bounding box center [999, 86] width 80 height 27
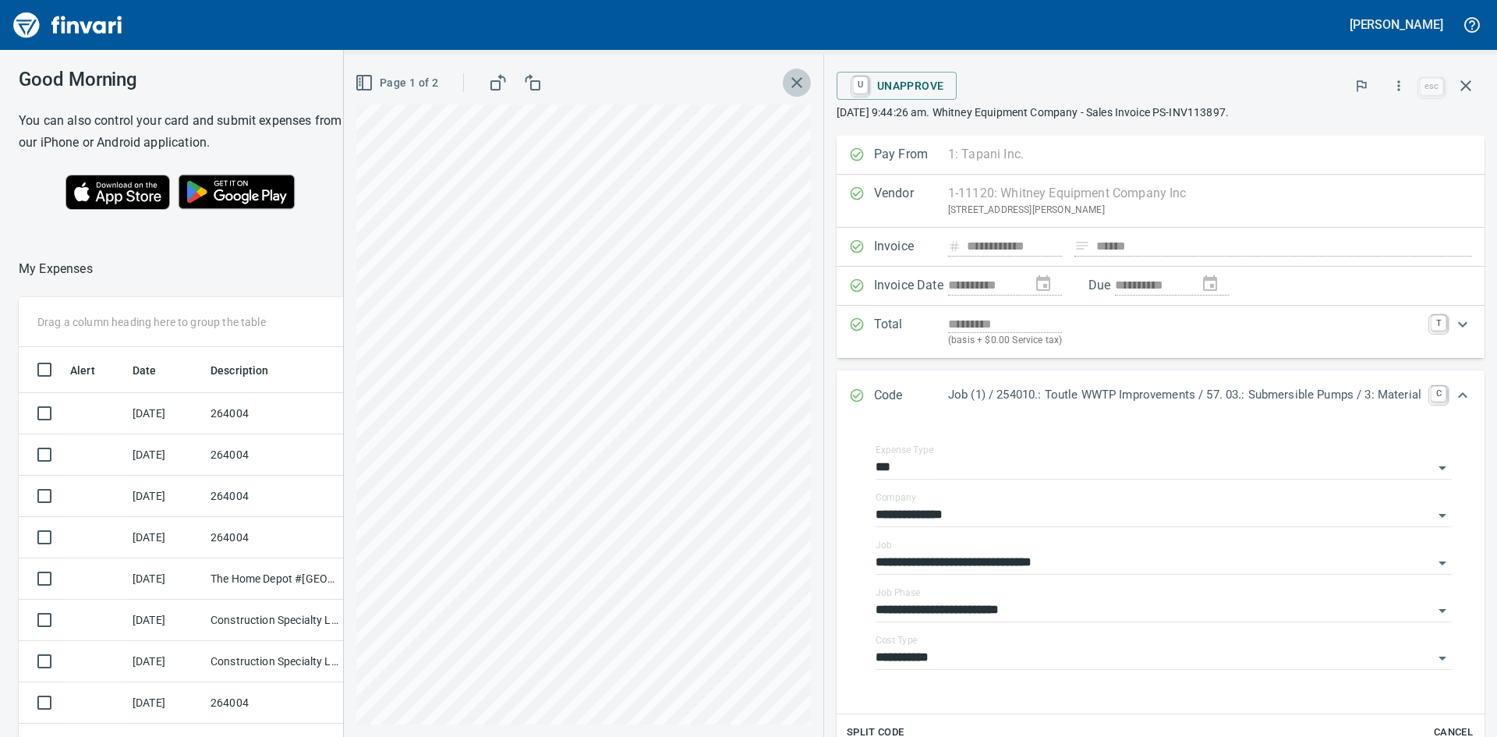
click at [787, 83] on icon "button" at bounding box center [796, 82] width 19 height 19
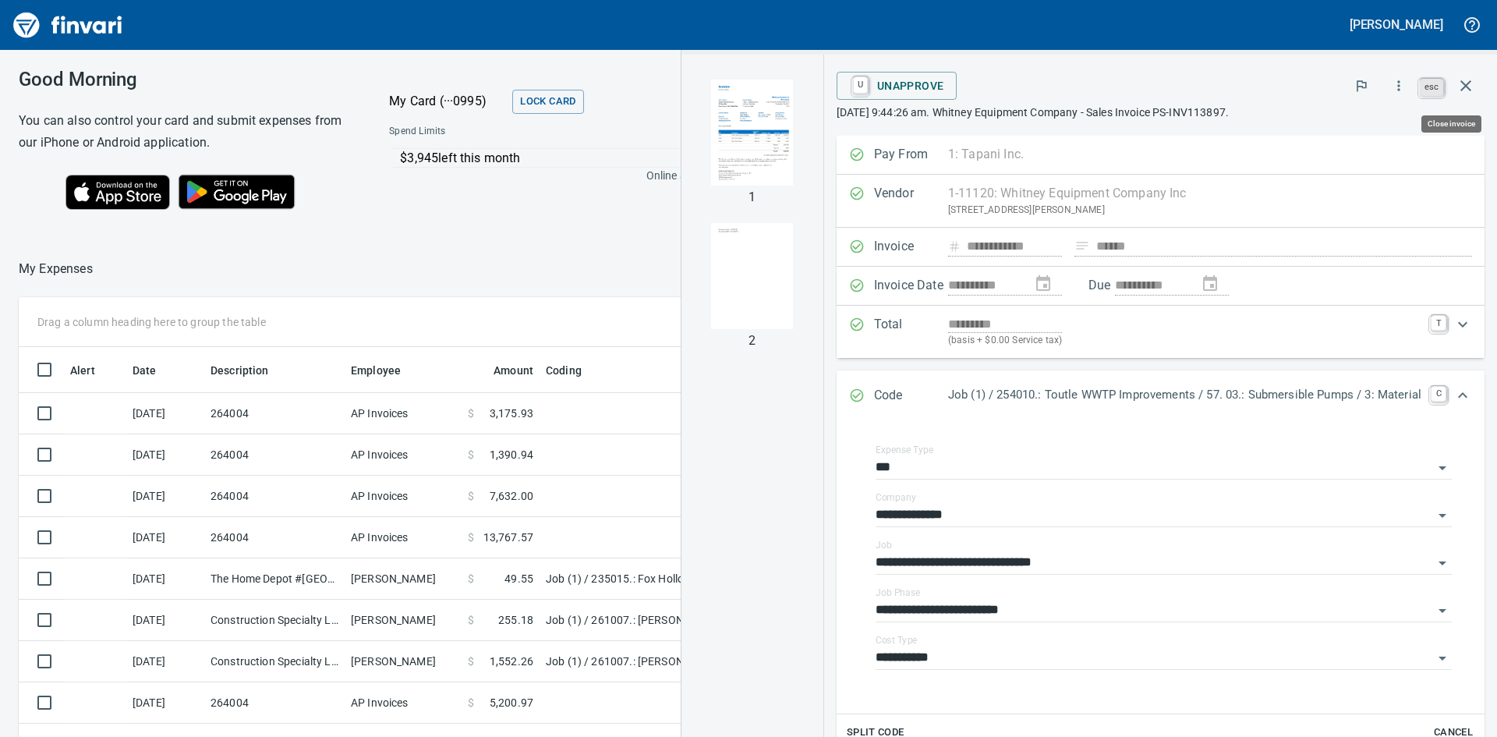
scroll to position [554, 1035]
click at [1464, 83] on icon "button" at bounding box center [1465, 85] width 19 height 19
